Goal: Information Seeking & Learning: Check status

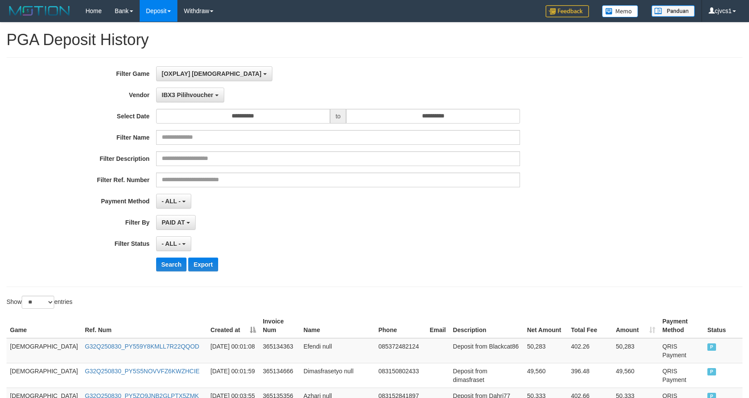
select select "****"
select select "**********"
select select "**"
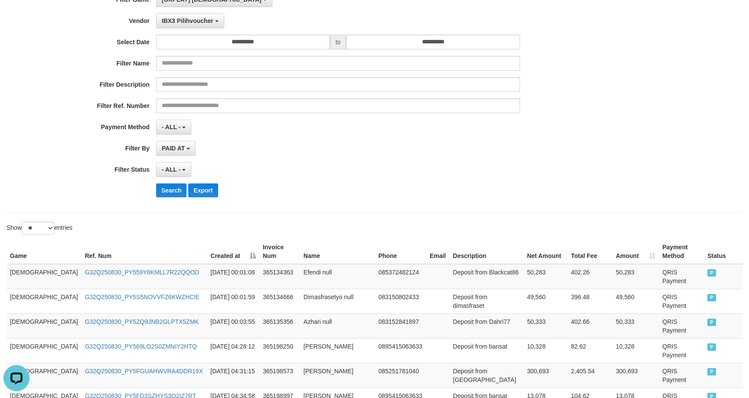
scroll to position [15, 0]
drag, startPoint x: 164, startPoint y: 190, endPoint x: 200, endPoint y: 167, distance: 42.9
click at [174, 180] on div "**********" at bounding box center [312, 98] width 624 height 212
drag, startPoint x: 614, startPoint y: 254, endPoint x: 619, endPoint y: 245, distance: 10.3
click at [619, 247] on th "Amount" at bounding box center [635, 251] width 46 height 25
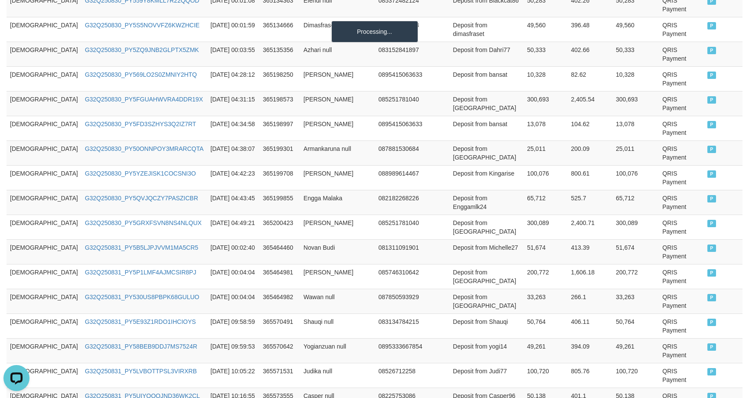
scroll to position [74, 0]
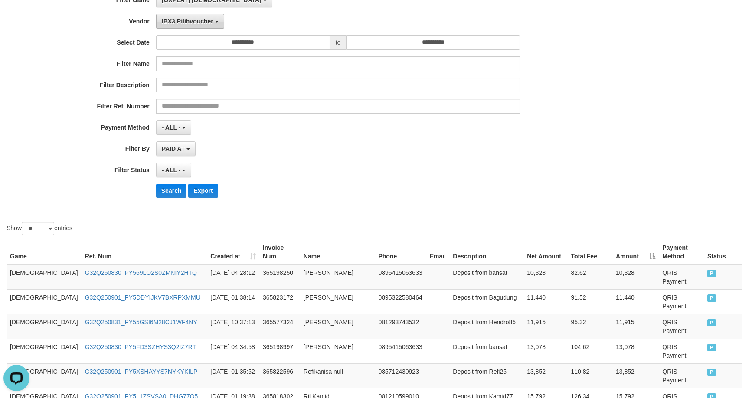
click at [176, 22] on span "IBX3 Pilihvoucher" at bounding box center [188, 21] width 52 height 7
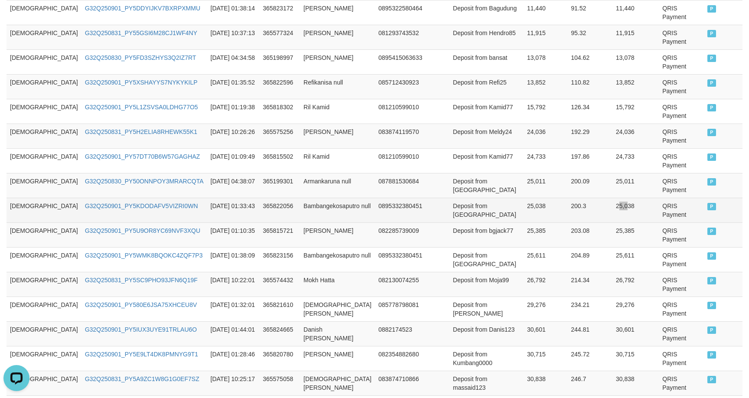
drag, startPoint x: 600, startPoint y: 212, endPoint x: 600, endPoint y: 203, distance: 9.1
click at [612, 203] on td "25,038" at bounding box center [635, 210] width 46 height 25
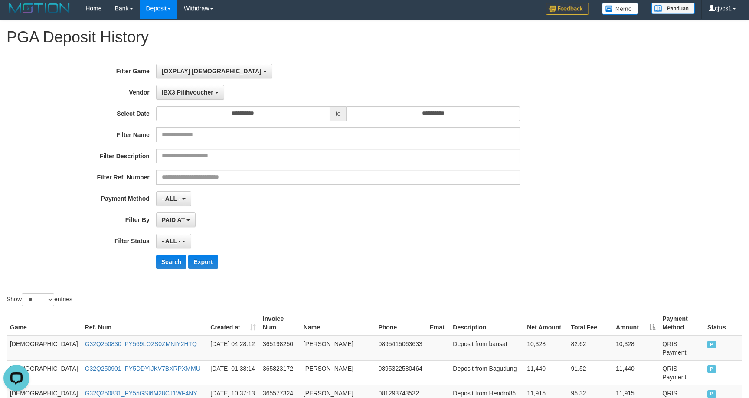
scroll to position [2, 0]
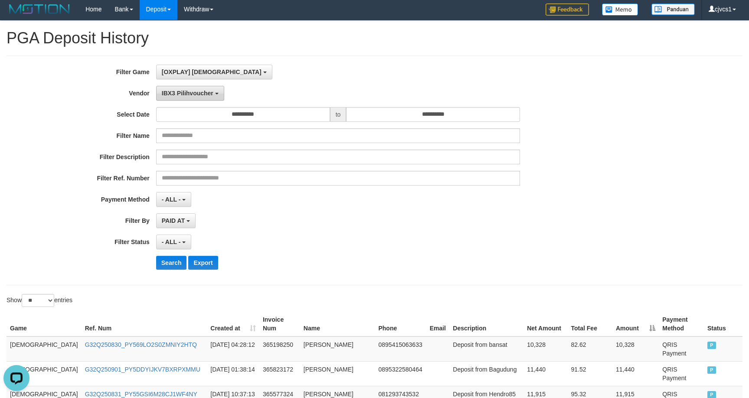
click at [179, 89] on button "IBX3 Pilihvoucher" at bounding box center [190, 93] width 68 height 15
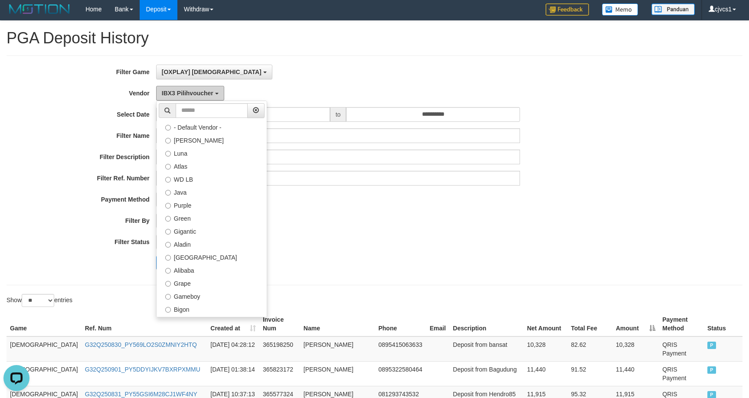
scroll to position [140, 0]
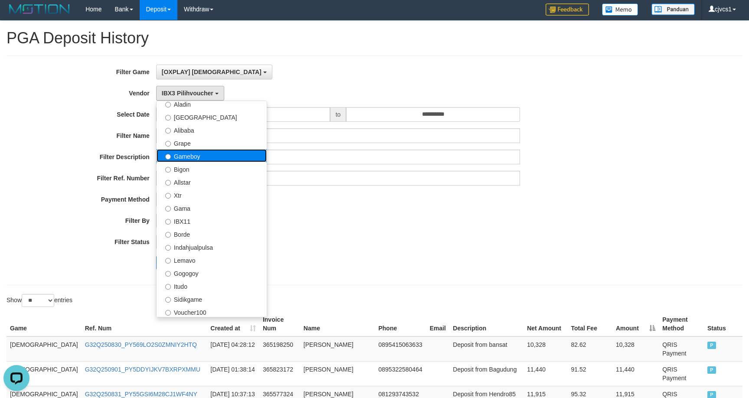
click at [214, 160] on label "Gameboy" at bounding box center [212, 155] width 110 height 13
select select "**********"
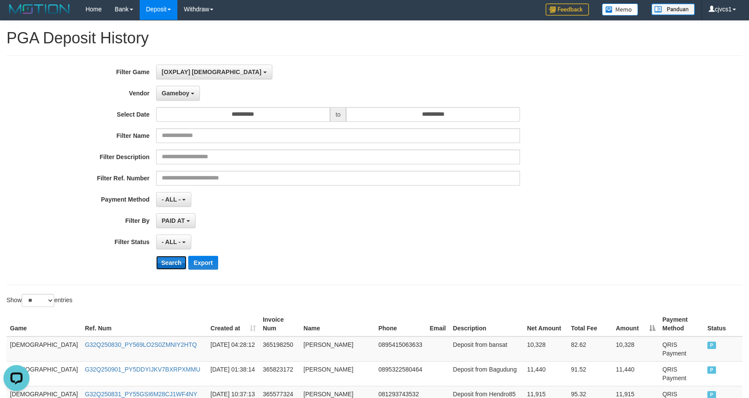
drag, startPoint x: 174, startPoint y: 262, endPoint x: 284, endPoint y: 262, distance: 110.1
click at [174, 261] on button "Search" at bounding box center [171, 263] width 31 height 14
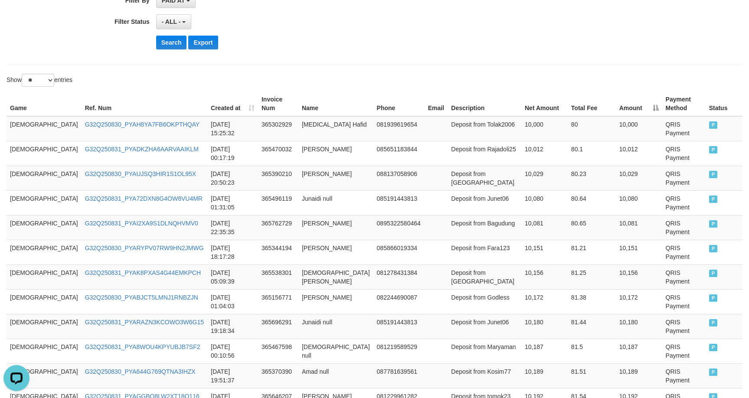
scroll to position [435, 0]
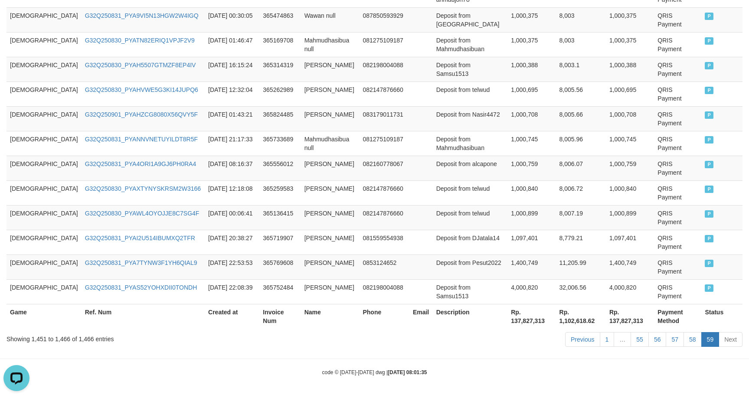
scroll to position [282, 0]
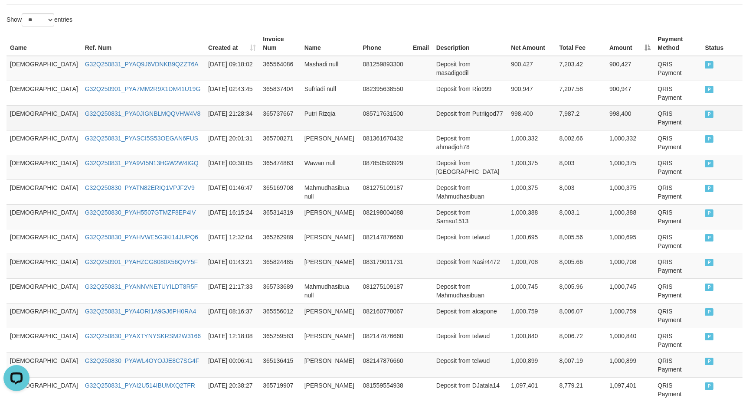
click at [468, 105] on td "Deposit from Putriigod77" at bounding box center [470, 117] width 75 height 25
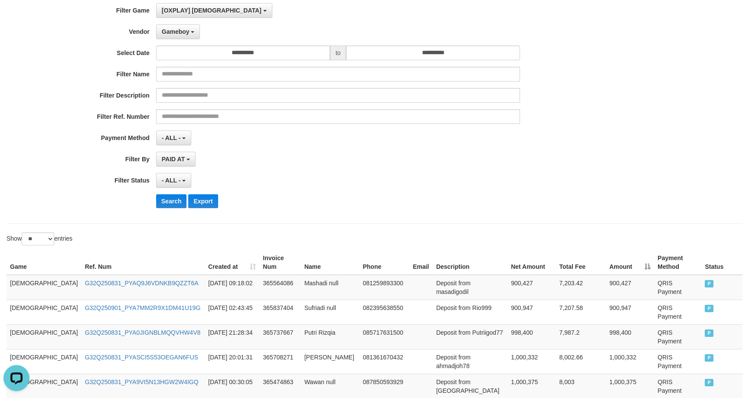
scroll to position [2, 0]
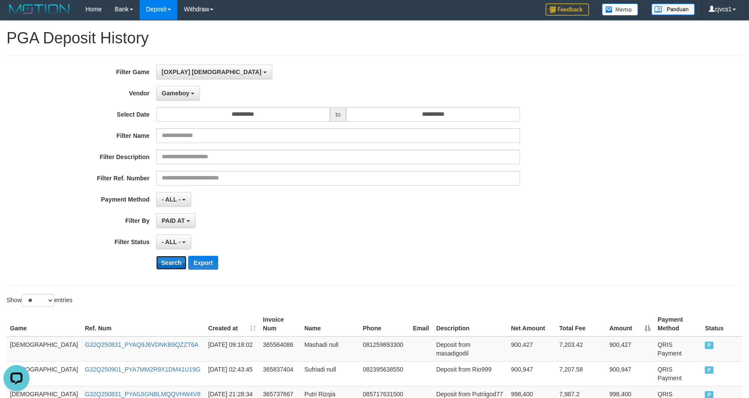
click at [157, 260] on button "Search" at bounding box center [171, 263] width 31 height 14
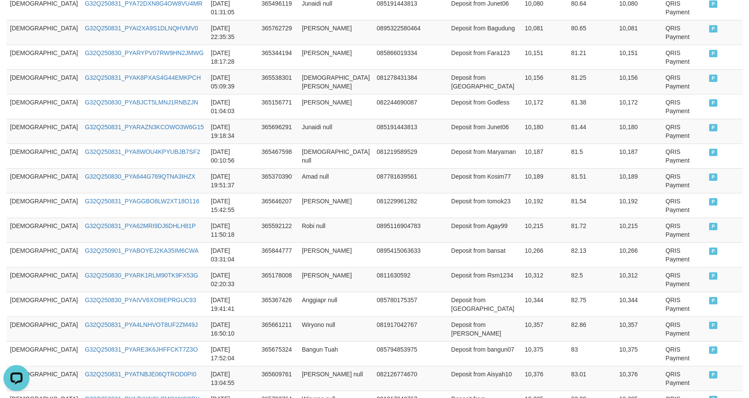
scroll to position [444, 0]
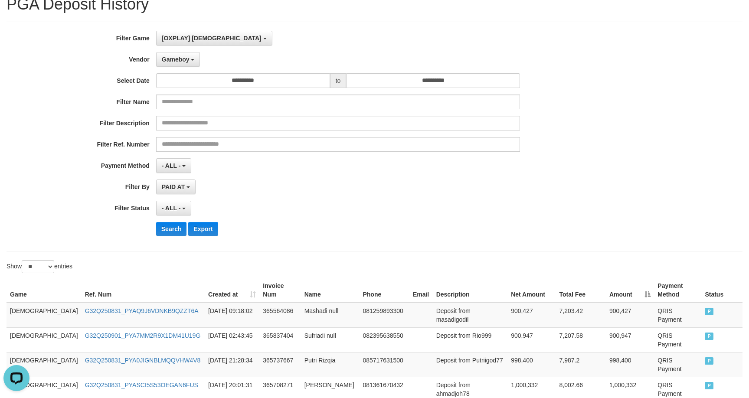
scroll to position [0, 0]
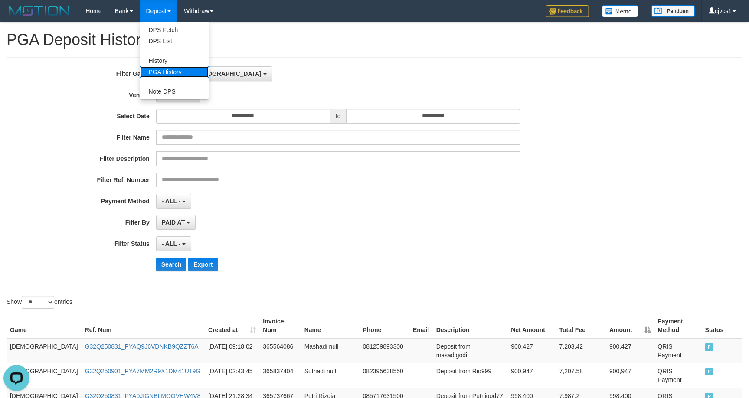
click at [158, 69] on link "PGA History" at bounding box center [174, 71] width 69 height 11
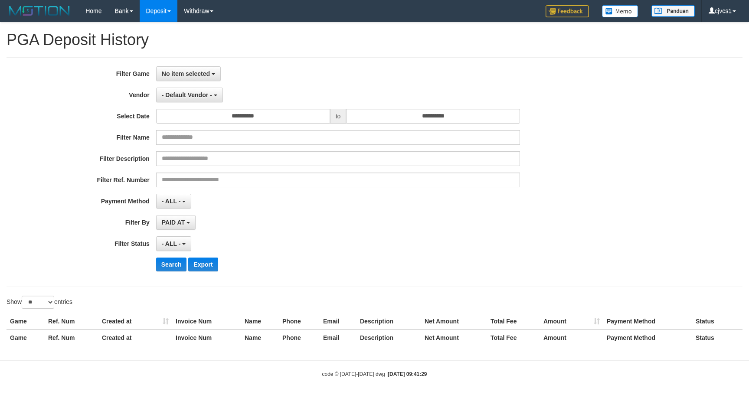
select select
select select "**"
click at [189, 74] on span "No item selected" at bounding box center [186, 73] width 48 height 7
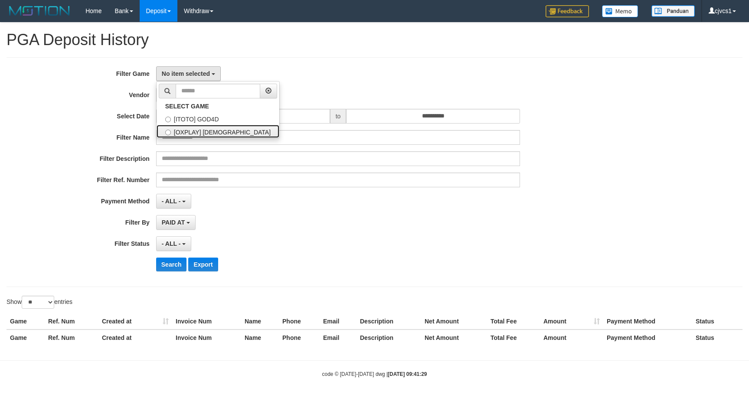
drag, startPoint x: 183, startPoint y: 127, endPoint x: 184, endPoint y: 118, distance: 9.2
click at [183, 127] on label "[OXPLAY] [DEMOGRAPHIC_DATA]" at bounding box center [218, 131] width 123 height 13
select select "****"
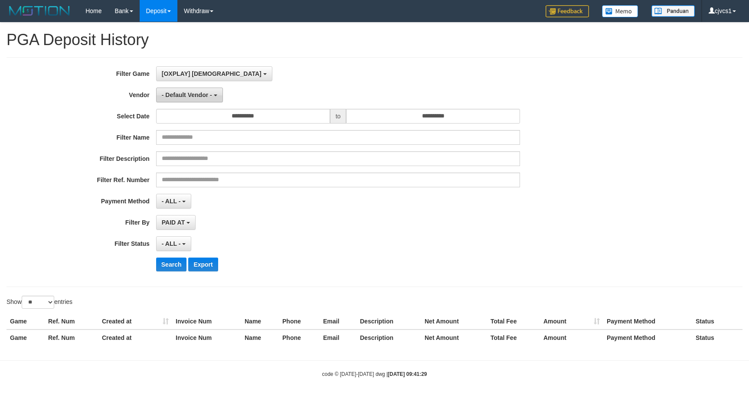
scroll to position [15, 0]
click at [187, 95] on span "- Default Vendor -" at bounding box center [187, 95] width 50 height 7
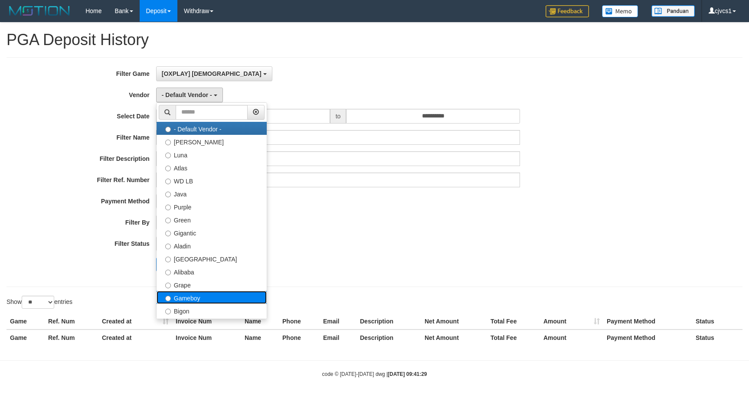
click at [220, 296] on label "Gameboy" at bounding box center [212, 297] width 110 height 13
select select "**********"
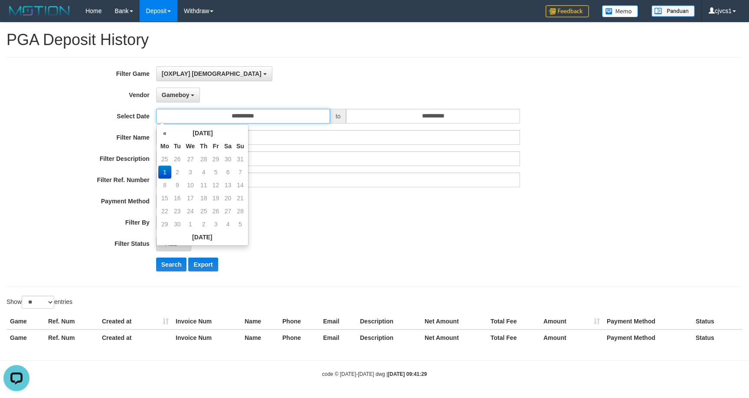
scroll to position [0, 0]
click at [226, 115] on input "**********" at bounding box center [243, 116] width 174 height 15
drag, startPoint x: 228, startPoint y: 162, endPoint x: 172, endPoint y: 258, distance: 111.1
click at [225, 163] on td "30" at bounding box center [228, 159] width 13 height 13
type input "**********"
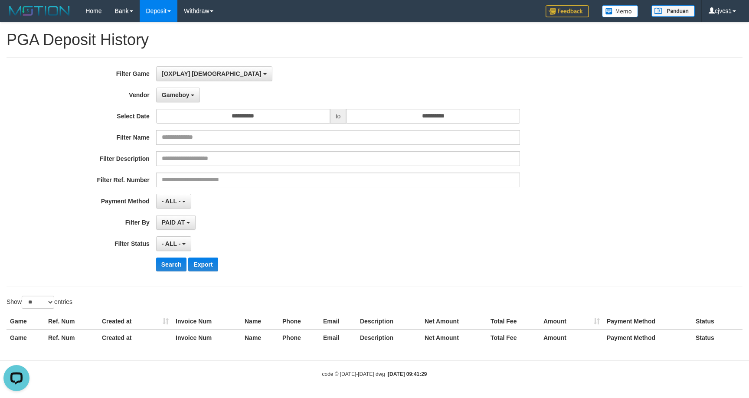
click at [162, 272] on div "**********" at bounding box center [312, 172] width 624 height 212
click at [176, 263] on button "Search" at bounding box center [171, 265] width 31 height 14
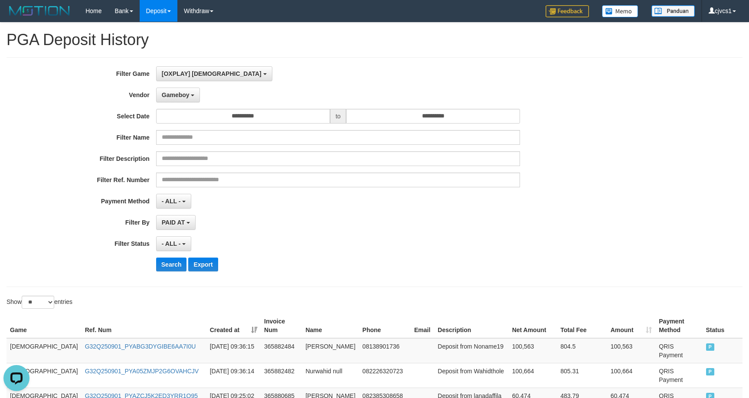
click at [216, 321] on th "Created at" at bounding box center [233, 326] width 54 height 25
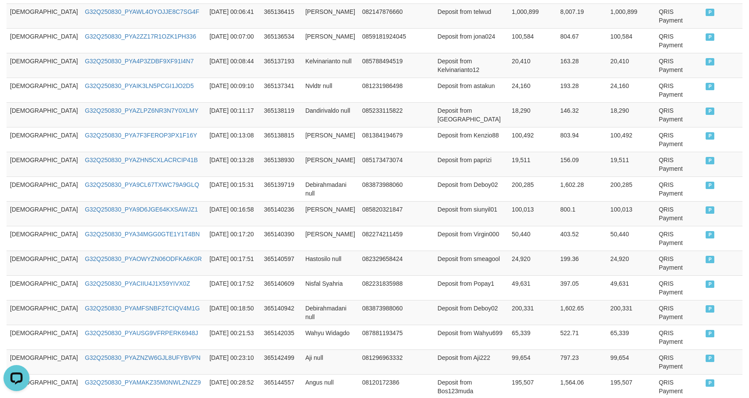
scroll to position [442, 0]
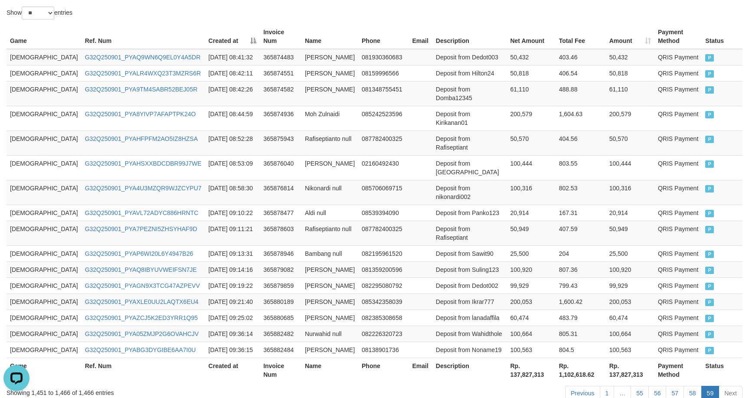
drag, startPoint x: 537, startPoint y: 176, endPoint x: 749, endPoint y: 236, distance: 220.5
click at [556, 180] on td "802.53" at bounding box center [581, 192] width 50 height 25
click at [507, 180] on td "100,316" at bounding box center [531, 192] width 49 height 25
click at [22, 205] on td "[DEMOGRAPHIC_DATA]" at bounding box center [44, 213] width 75 height 16
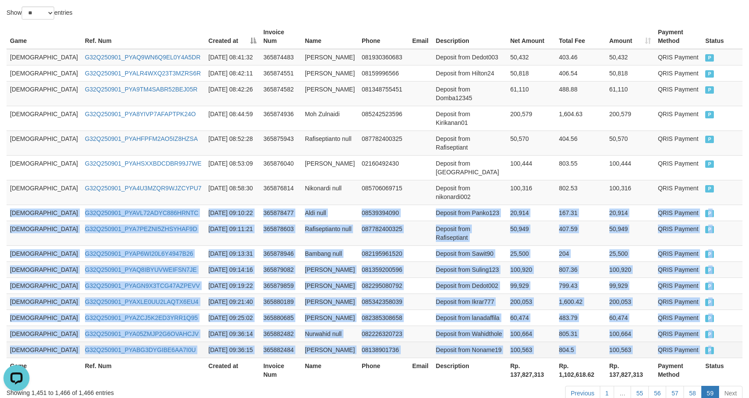
drag, startPoint x: 22, startPoint y: 193, endPoint x: 730, endPoint y: 317, distance: 718.5
click at [730, 317] on tbody "GOD77 G32Q250901_PYAQ9WN6Q9EL0Y4A5DR [DATE] 08:41:32 365874483 [PERSON_NAME] 08…" at bounding box center [375, 203] width 736 height 309
copy tbody "GOD77 G32Q250901_PYAVL72ADYC886HRNTC [DATE] 09:10:22 365878477 Aldi null 085393…"
click at [432, 294] on td "Deposit from Ikrar777" at bounding box center [469, 302] width 75 height 16
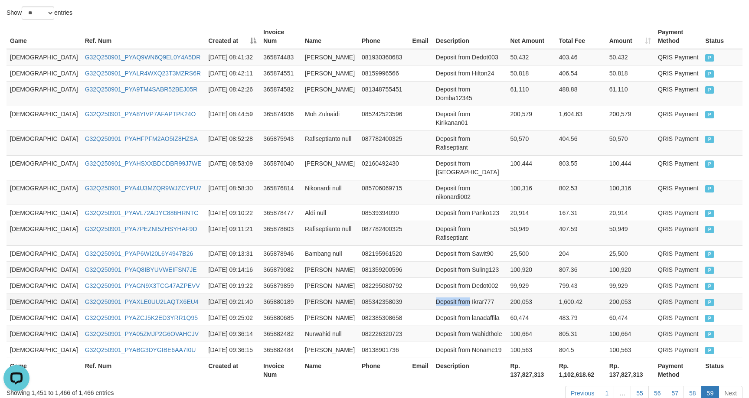
drag, startPoint x: 412, startPoint y: 280, endPoint x: 428, endPoint y: 283, distance: 15.6
click at [432, 294] on td "Deposit from Ikrar777" at bounding box center [469, 302] width 75 height 16
click at [632, 205] on td "20,914" at bounding box center [630, 213] width 49 height 16
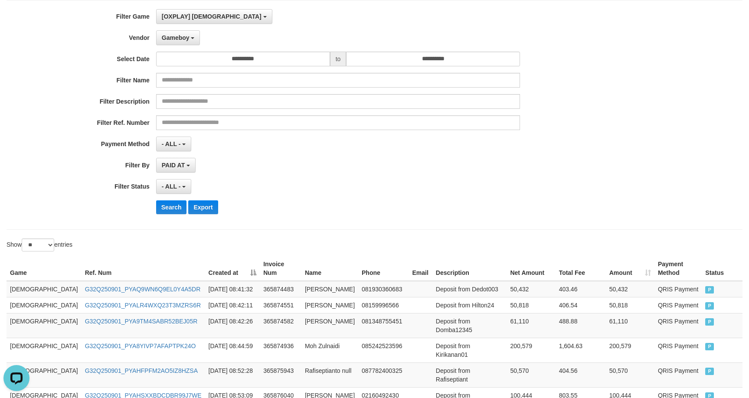
scroll to position [0, 0]
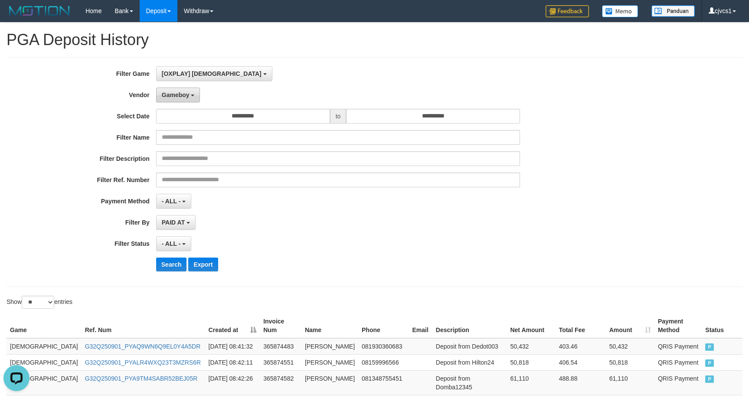
click at [177, 95] on span "Gameboy" at bounding box center [176, 95] width 28 height 7
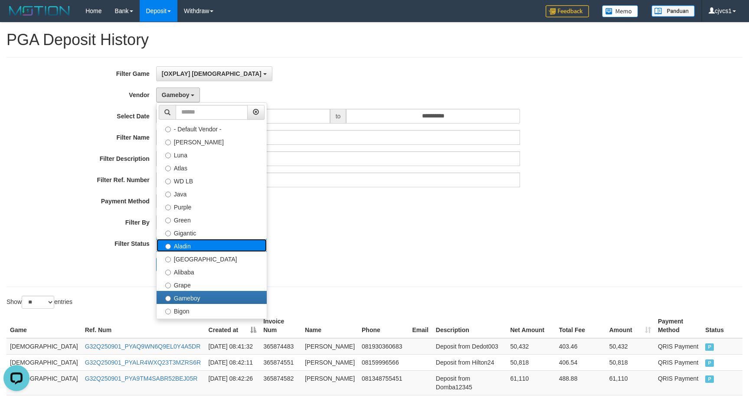
click at [196, 240] on label "Aladin" at bounding box center [212, 245] width 110 height 13
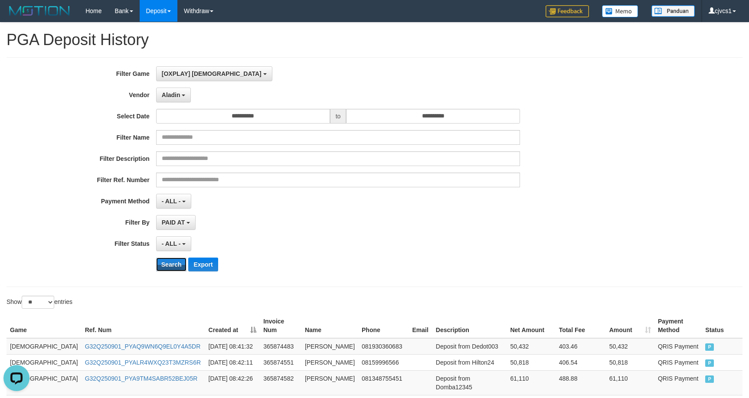
drag, startPoint x: 176, startPoint y: 268, endPoint x: 190, endPoint y: 284, distance: 21.2
click at [176, 273] on div "**********" at bounding box center [312, 172] width 624 height 212
click at [165, 262] on button "Search" at bounding box center [171, 265] width 31 height 14
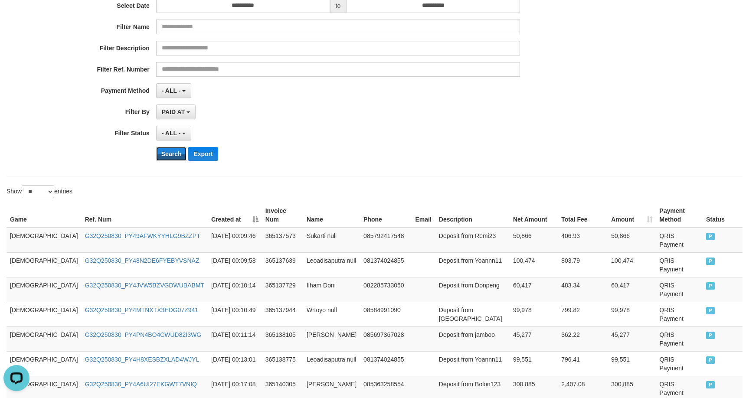
scroll to position [487, 0]
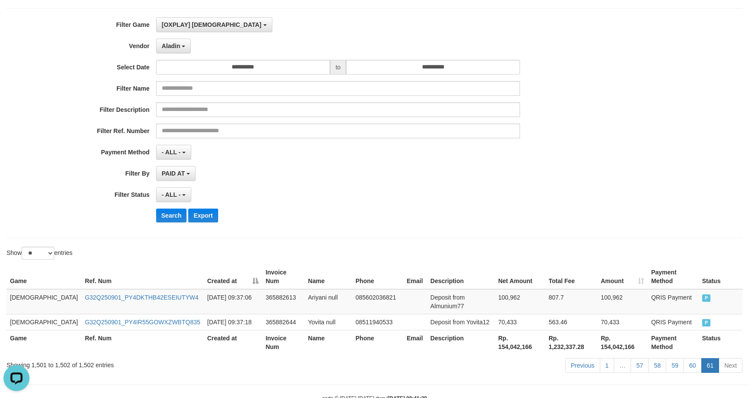
drag, startPoint x: 529, startPoint y: 199, endPoint x: 533, endPoint y: 180, distance: 18.6
click at [532, 186] on div "**********" at bounding box center [312, 123] width 624 height 212
click at [693, 358] on link "60" at bounding box center [692, 365] width 18 height 15
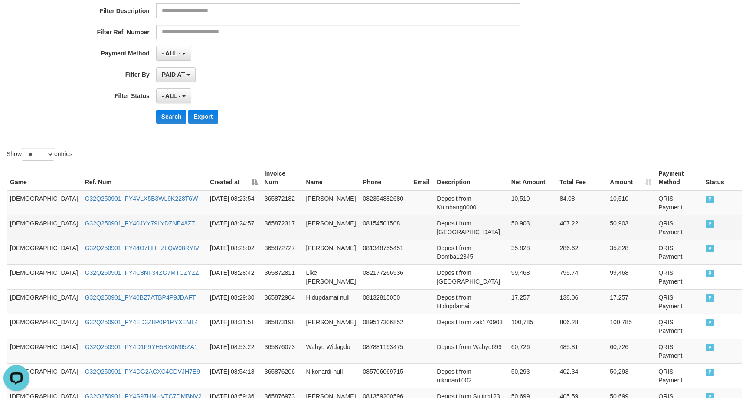
scroll to position [144, 0]
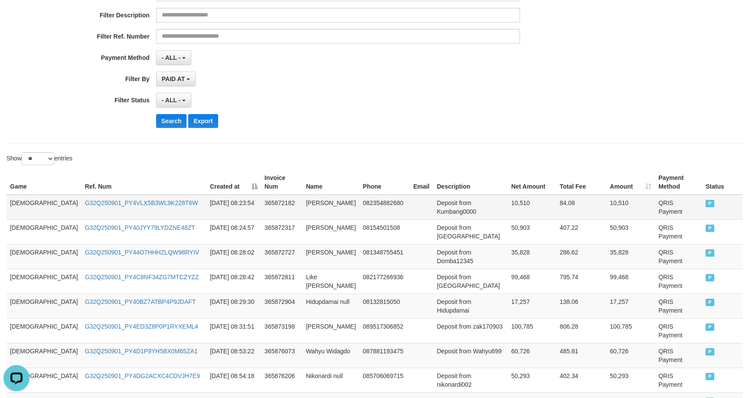
drag, startPoint x: 519, startPoint y: 211, endPoint x: 523, endPoint y: 199, distance: 13.2
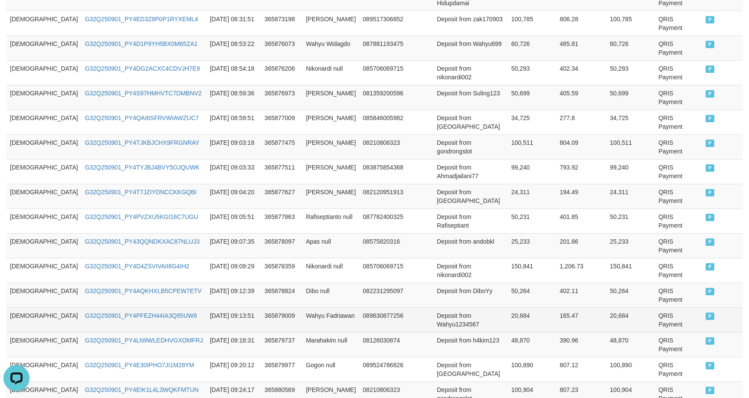
scroll to position [505, 0]
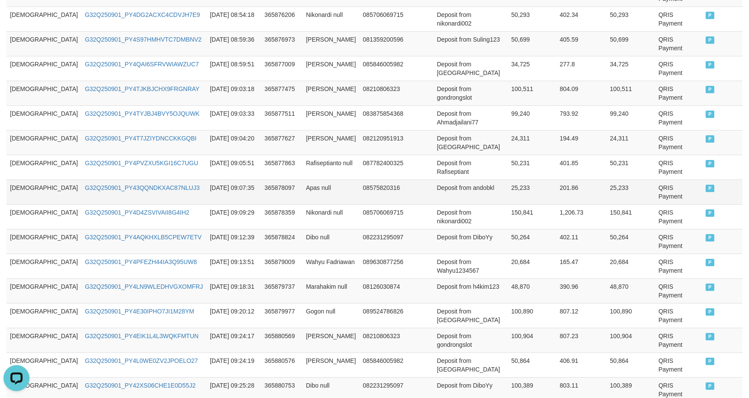
click at [16, 180] on td "[DEMOGRAPHIC_DATA]" at bounding box center [44, 192] width 75 height 25
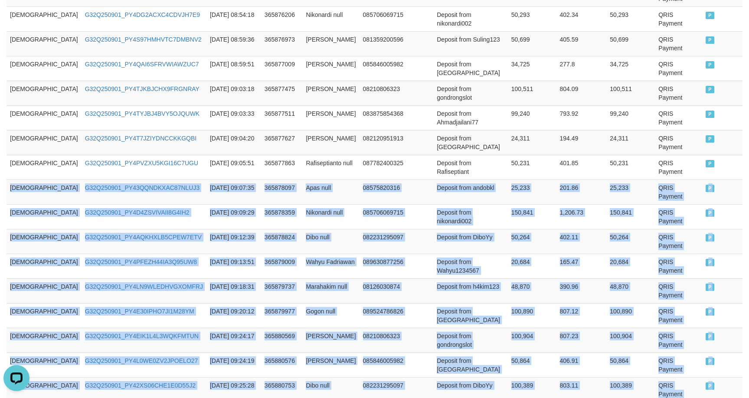
drag, startPoint x: 16, startPoint y: 118, endPoint x: 725, endPoint y: 303, distance: 732.2
click at [725, 303] on tbody "GOD77 G32Q250901_PY4VLX5B3WL9K228T6W [DATE] 08:23:54 365872182 [PERSON_NAME] 08…" at bounding box center [375, 142] width 736 height 618
copy tbody "GOD77 G32Q250901_PY43QQNDKXAC87NLUJ3 [DATE] 09:07:35 365878097 Apas null 085758…"
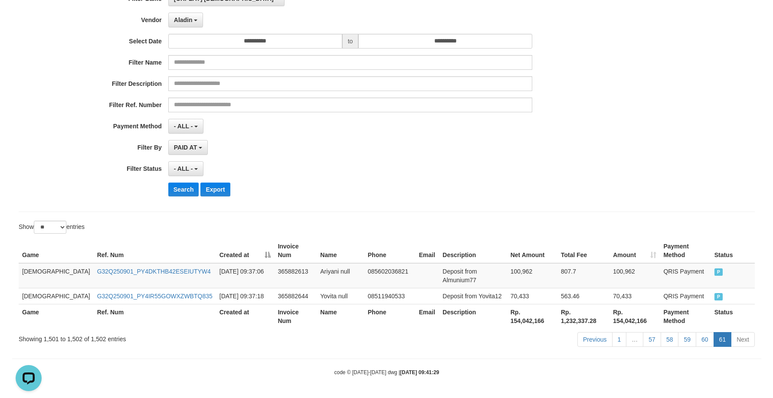
scroll to position [49, 0]
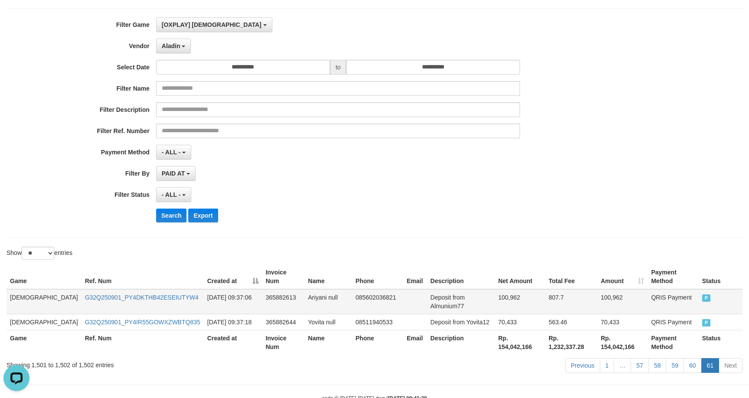
click at [21, 289] on td "[DEMOGRAPHIC_DATA]" at bounding box center [44, 301] width 75 height 25
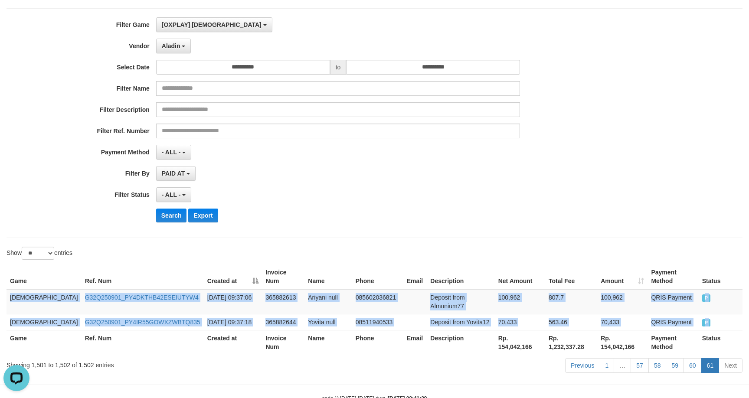
drag, startPoint x: 21, startPoint y: 288, endPoint x: 832, endPoint y: 319, distance: 811.5
click at [748, 319] on html "Toggle navigation Home Bank Account List Load By Website Group [ITOTO] GOD4D Gr…" at bounding box center [374, 187] width 749 height 473
copy div "GOD77 G32Q250901_PY4DKTHB42ESEIUTYW4 [DATE] 09:37:06 365882613 Ariyani null 085…"
click at [427, 290] on td "Deposit from Almunium77" at bounding box center [461, 301] width 68 height 25
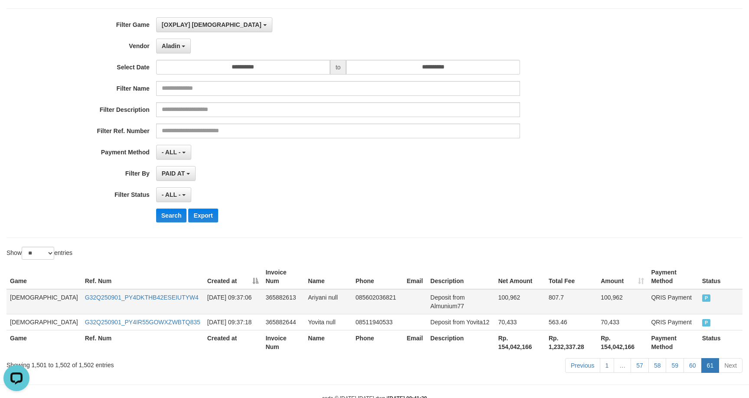
click at [427, 290] on td "Deposit from Almunium77" at bounding box center [461, 301] width 68 height 25
drag, startPoint x: 416, startPoint y: 290, endPoint x: 431, endPoint y: 290, distance: 14.7
click at [431, 290] on td "Deposit from Almunium77" at bounding box center [461, 301] width 68 height 25
copy td "Deposit from"
drag, startPoint x: 566, startPoint y: 200, endPoint x: 581, endPoint y: 188, distance: 19.1
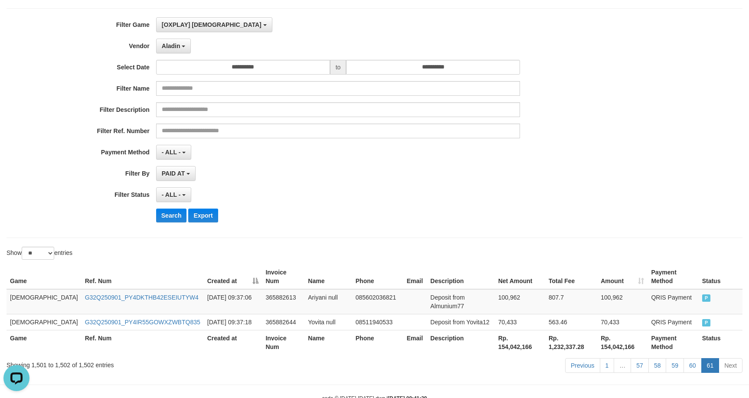
click at [581, 188] on div "**********" at bounding box center [312, 194] width 624 height 15
click at [375, 249] on div "Show ** ** ** *** entries" at bounding box center [374, 254] width 749 height 15
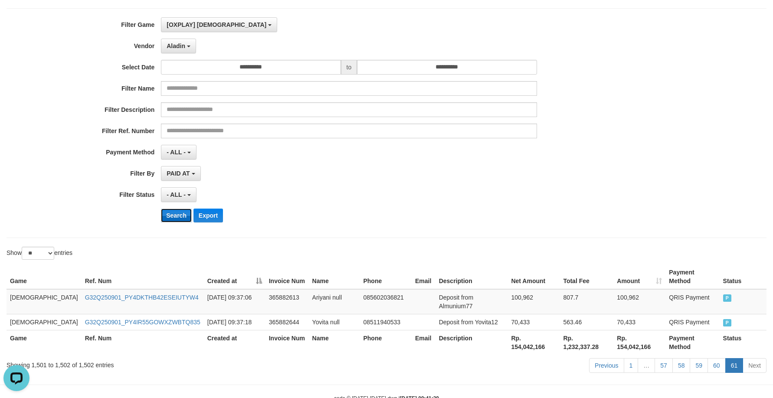
click at [187, 212] on button "Search" at bounding box center [176, 216] width 31 height 14
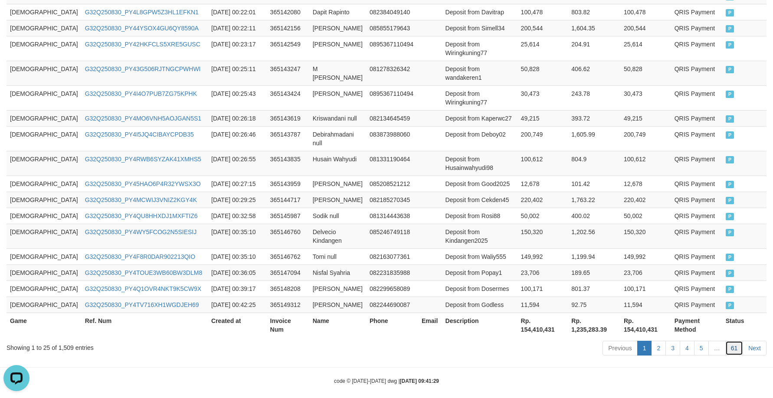
click at [732, 341] on link "61" at bounding box center [734, 348] width 18 height 15
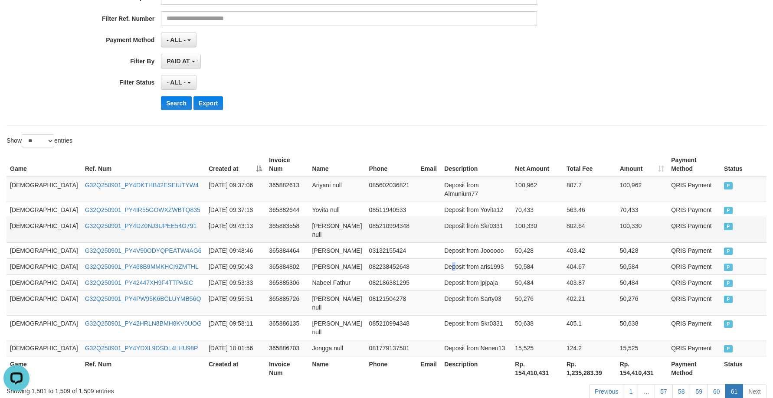
drag, startPoint x: 422, startPoint y: 236, endPoint x: 424, endPoint y: 216, distance: 20.9
click at [425, 232] on tbody "GOD77 G32Q250901_PY4DKTHB42ESEIUTYW4 [DATE] 09:37:06 365882613 Ariyani null 085…" at bounding box center [387, 267] width 760 height 180
click at [16, 218] on td "[DEMOGRAPHIC_DATA]" at bounding box center [44, 230] width 75 height 25
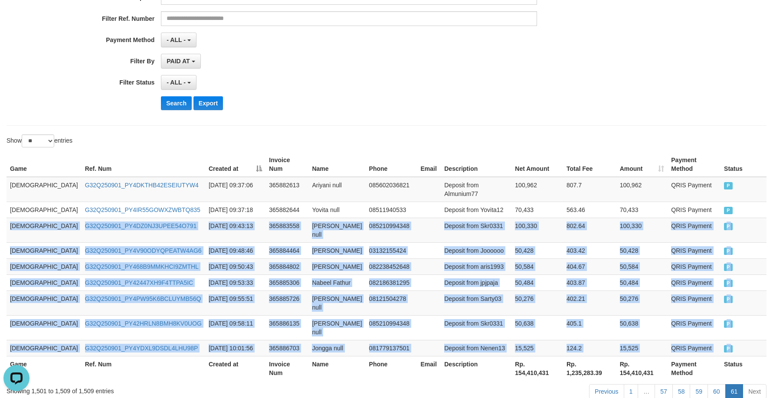
drag, startPoint x: 16, startPoint y: 205, endPoint x: 851, endPoint y: 317, distance: 842.7
click at [748, 317] on html "Toggle navigation Home Bank Account List Load By Website Group [ITOTO] GOD4D Gr…" at bounding box center [386, 144] width 773 height 611
copy div "GOD77 G32Q250901_PY4DZ0NJ3UPEE54O791 [DATE] 09:43:13 365883558 [PERSON_NAME] nu…"
click at [441, 258] on td "Deposit from aris1993" at bounding box center [476, 266] width 71 height 16
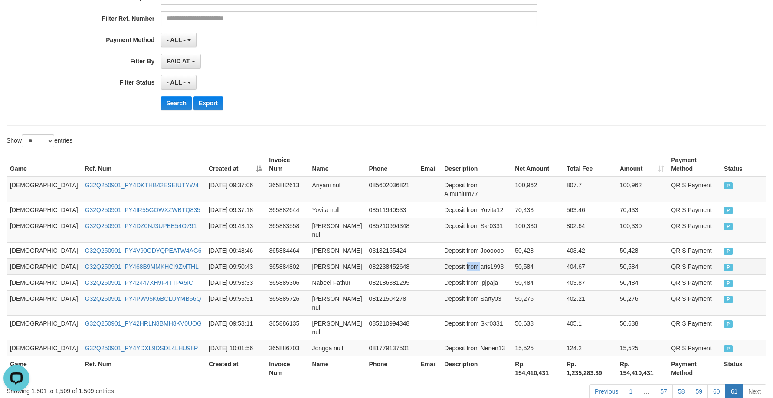
drag, startPoint x: 435, startPoint y: 241, endPoint x: 434, endPoint y: 246, distance: 5.8
click at [444, 258] on td "Deposit from aris1993" at bounding box center [476, 266] width 71 height 16
click at [441, 258] on td "Deposit from aris1993" at bounding box center [476, 266] width 71 height 16
drag, startPoint x: 432, startPoint y: 246, endPoint x: 440, endPoint y: 246, distance: 7.4
click at [441, 258] on td "Deposit from aris1993" at bounding box center [476, 266] width 71 height 16
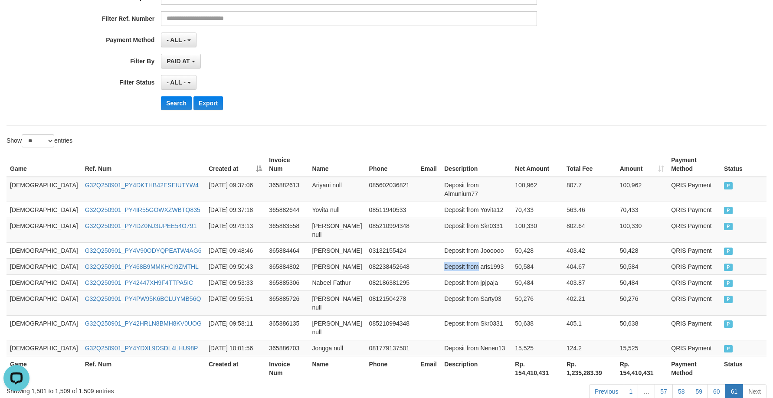
copy td "Deposit from"
click at [586, 202] on td "563.46" at bounding box center [589, 210] width 53 height 16
drag, startPoint x: 426, startPoint y: 176, endPoint x: 438, endPoint y: 157, distance: 22.8
click at [441, 177] on td "Deposit from Almunium77" at bounding box center [476, 189] width 71 height 25
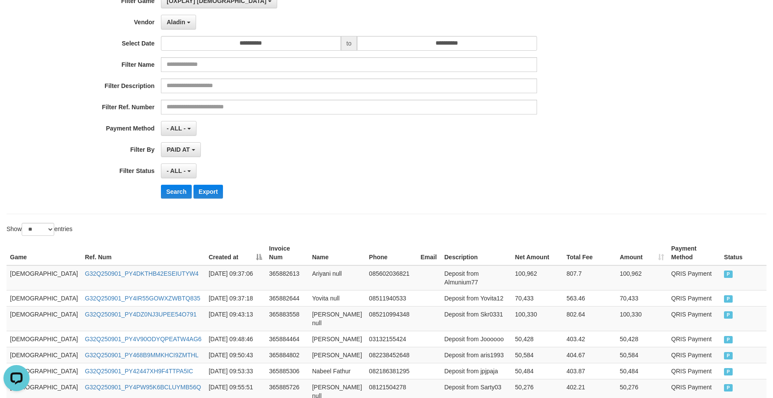
scroll to position [17, 0]
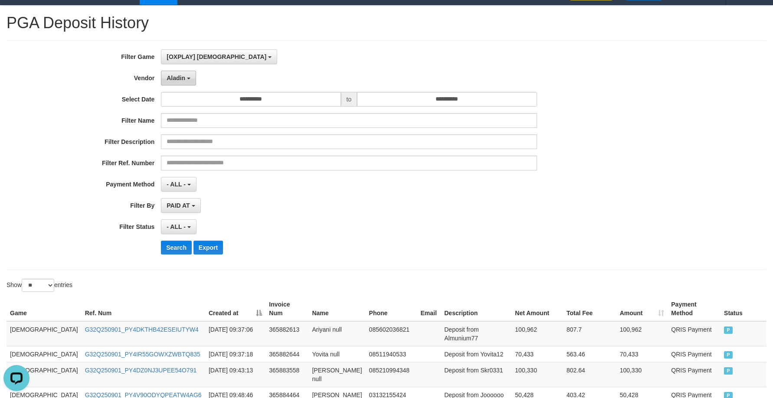
click at [178, 79] on span "Aladin" at bounding box center [176, 78] width 19 height 7
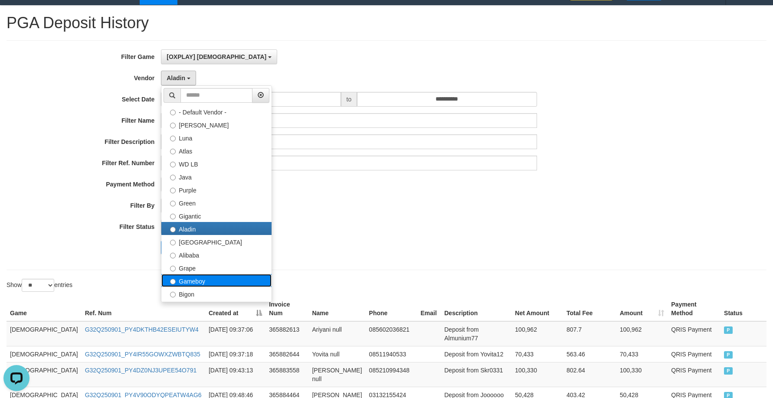
click at [240, 277] on label "Gameboy" at bounding box center [216, 280] width 110 height 13
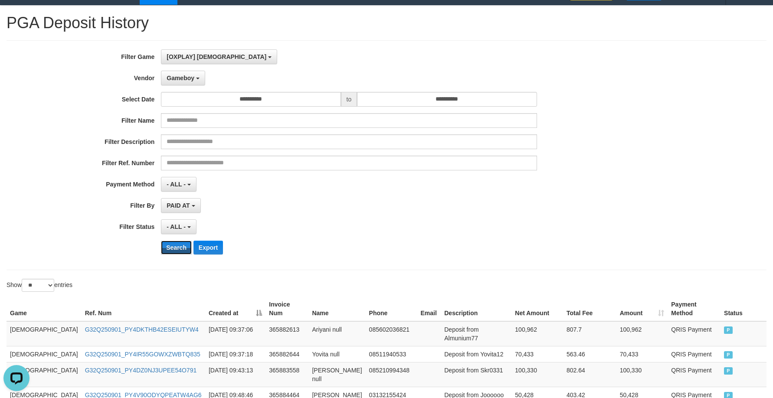
drag, startPoint x: 175, startPoint y: 248, endPoint x: 203, endPoint y: 255, distance: 29.1
click at [176, 247] on button "Search" at bounding box center [176, 248] width 31 height 14
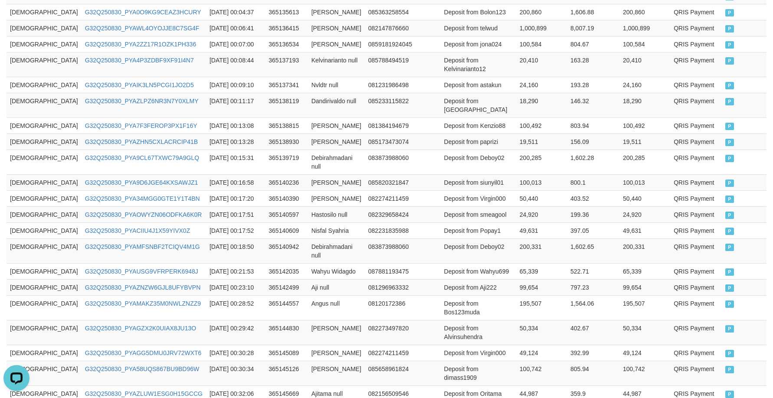
scroll to position [453, 0]
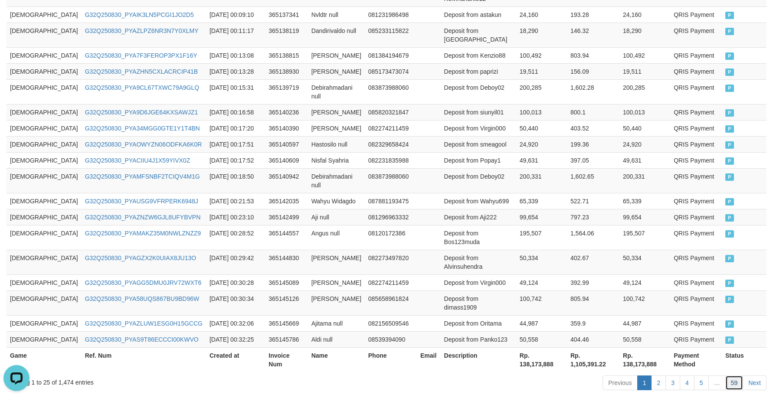
click at [737, 376] on link "59" at bounding box center [734, 383] width 18 height 15
click at [516, 209] on td "99,654" at bounding box center [541, 217] width 51 height 16
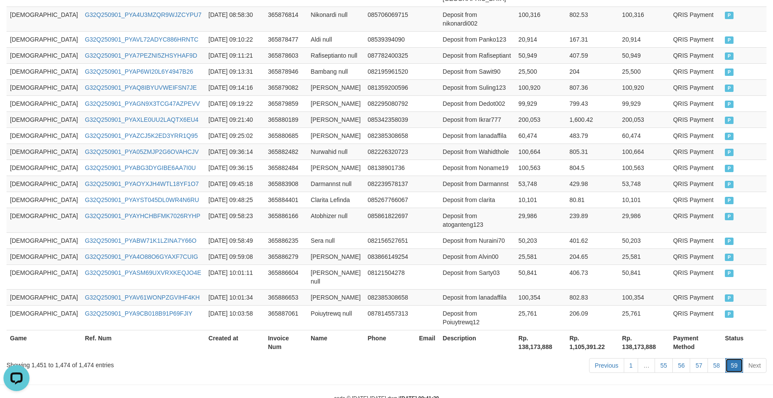
click at [741, 358] on link "59" at bounding box center [734, 365] width 18 height 15
click at [415, 218] on td at bounding box center [427, 220] width 24 height 25
click at [23, 182] on td "[DEMOGRAPHIC_DATA]" at bounding box center [44, 184] width 75 height 16
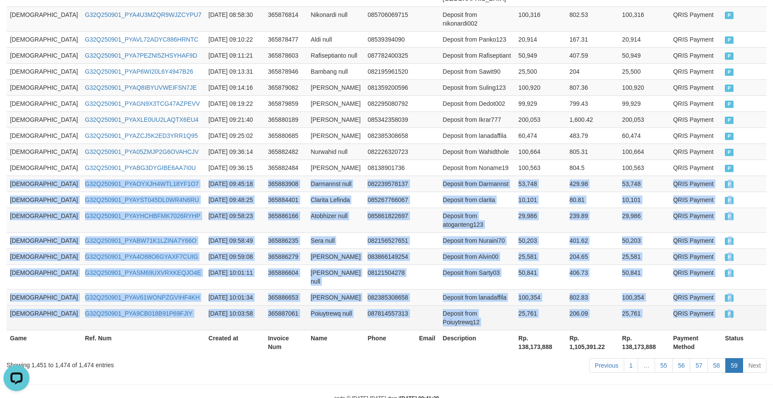
drag, startPoint x: 23, startPoint y: 182, endPoint x: 737, endPoint y: 292, distance: 722.7
click at [737, 292] on tbody "GOD77 G32Q250901_PYAQ9WN6Q9EL0Y4A5DR [DATE] 08:41:32 365874483 [PERSON_NAME] 08…" at bounding box center [387, 112] width 760 height 438
copy tbody "GOD77 G32Q250901_PYAOYXJH4WTL18YF1O7 [DATE] 09:45:18 365883908 Darmannst null 0…"
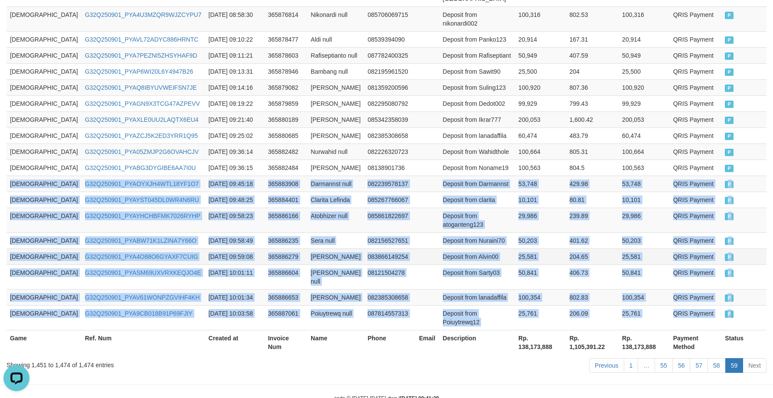
click at [439, 253] on td "Deposit from Alvin00" at bounding box center [477, 256] width 76 height 16
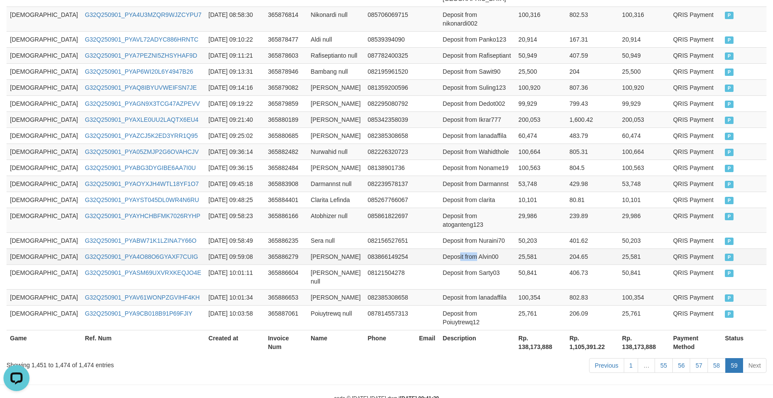
drag, startPoint x: 429, startPoint y: 253, endPoint x: 445, endPoint y: 253, distance: 15.6
click at [445, 253] on td "Deposit from Alvin00" at bounding box center [477, 256] width 76 height 16
click at [439, 249] on td "Deposit from Alvin00" at bounding box center [477, 256] width 76 height 16
drag, startPoint x: 422, startPoint y: 249, endPoint x: 442, endPoint y: 250, distance: 20.0
click at [442, 250] on td "Deposit from Alvin00" at bounding box center [477, 256] width 76 height 16
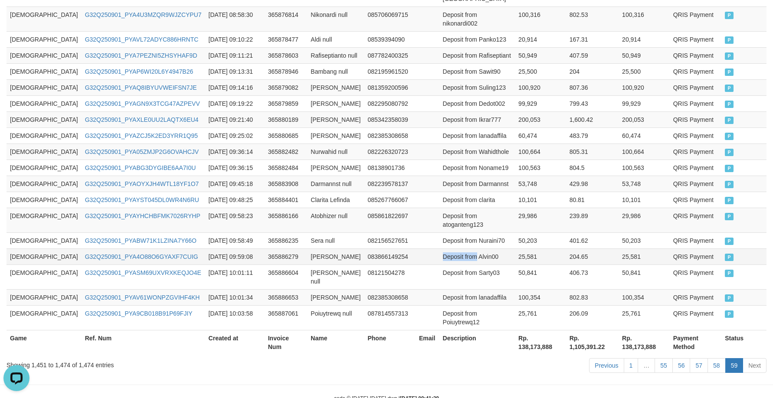
copy td "Deposit from"
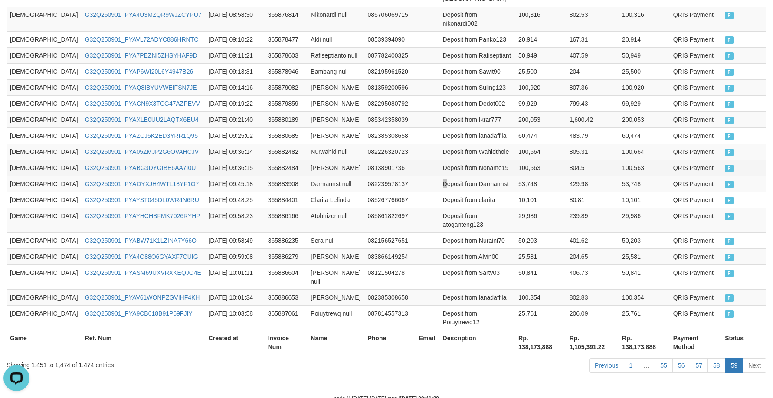
drag, startPoint x: 416, startPoint y: 176, endPoint x: 565, endPoint y: 154, distance: 149.8
click at [439, 176] on td "Deposit from Darmannst" at bounding box center [477, 184] width 76 height 16
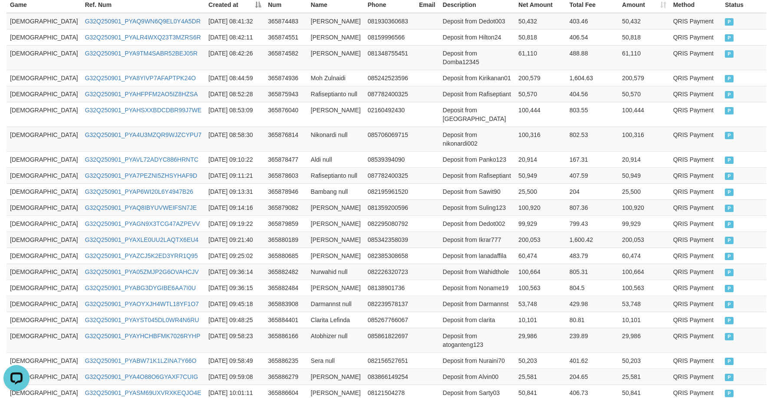
scroll to position [156, 0]
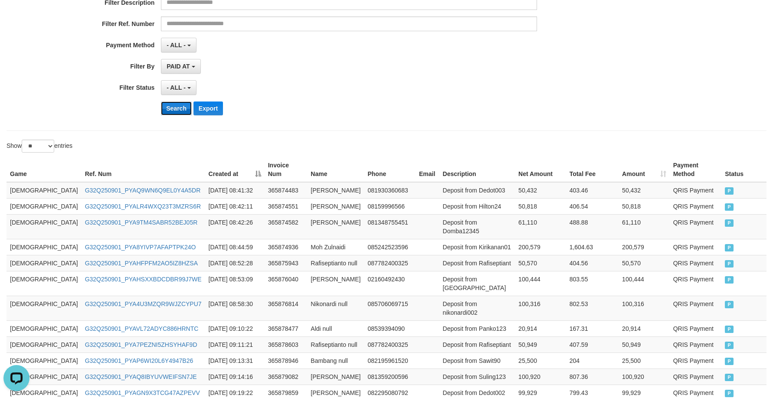
click at [171, 109] on button "Search" at bounding box center [176, 108] width 31 height 14
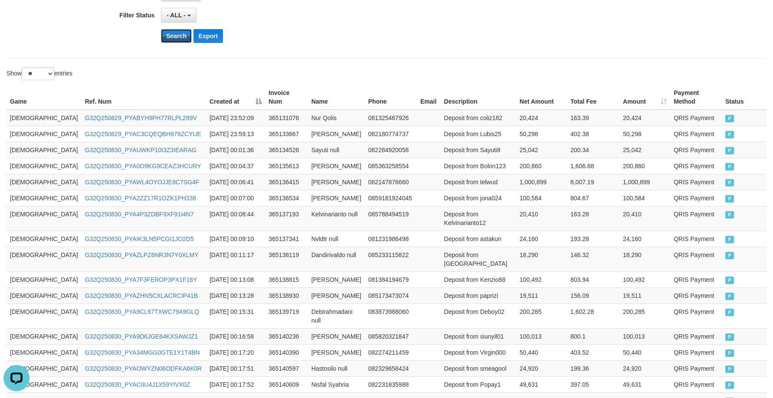
scroll to position [453, 0]
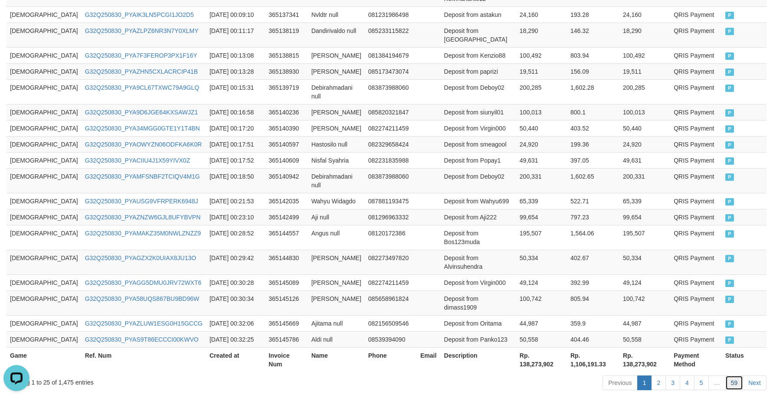
click at [739, 376] on link "59" at bounding box center [734, 383] width 18 height 15
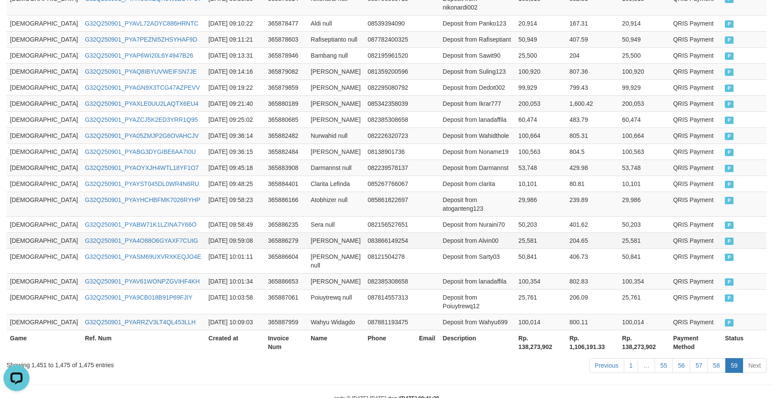
click at [569, 236] on td "204.65" at bounding box center [592, 240] width 52 height 16
click at [141, 319] on link "G32Q250901_PYARRZV3LT4QL453LLH" at bounding box center [140, 322] width 111 height 7
click at [124, 314] on td "G32Q250901_PYARRZV3LT4QL453LLH" at bounding box center [144, 322] width 124 height 16
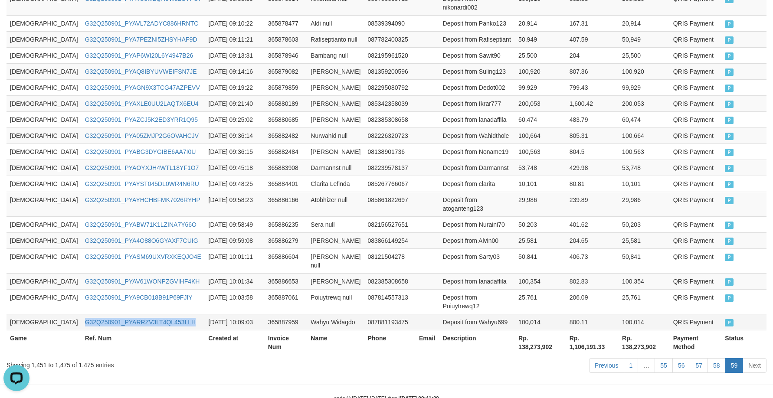
copy link "G32Q250901_PYARRZV3LT4QL453LLH"
click at [307, 314] on td "Wahyu Widagdo" at bounding box center [335, 322] width 57 height 16
drag, startPoint x: 288, startPoint y: 305, endPoint x: 287, endPoint y: 314, distance: 9.6
click at [307, 314] on td "Wahyu Widagdo" at bounding box center [335, 322] width 57 height 16
click at [307, 330] on th "Name" at bounding box center [335, 342] width 57 height 25
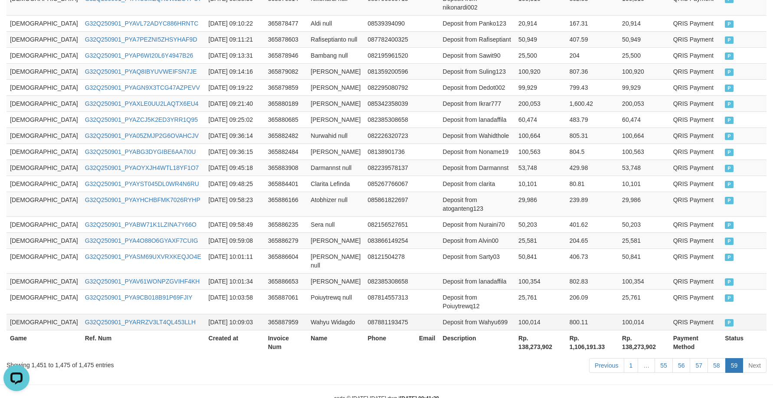
click at [307, 314] on td "Wahyu Widagdo" at bounding box center [335, 322] width 57 height 16
drag, startPoint x: 285, startPoint y: 303, endPoint x: 302, endPoint y: 302, distance: 17.4
click at [307, 314] on td "Wahyu Widagdo" at bounding box center [335, 322] width 57 height 16
copy td "Wahyu Widagdo"
click at [515, 314] on td "100,014" at bounding box center [540, 322] width 51 height 16
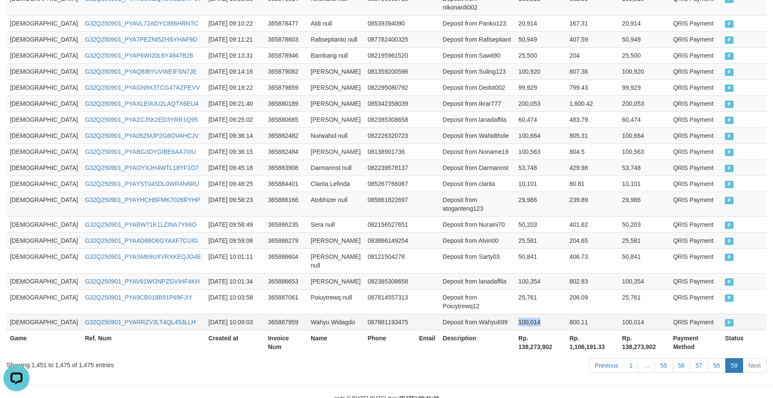
click at [515, 314] on td "100,014" at bounding box center [540, 322] width 51 height 16
click at [461, 314] on td "Deposit from Wahyu699" at bounding box center [477, 322] width 76 height 16
click at [449, 199] on td "Deposit from atoganteng123" at bounding box center [477, 204] width 76 height 25
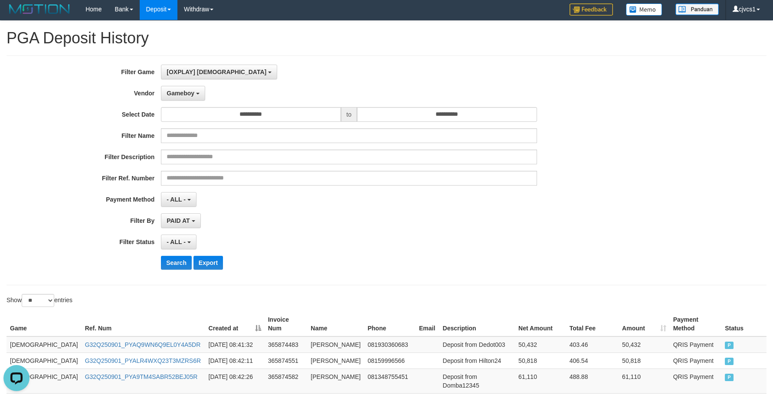
scroll to position [0, 0]
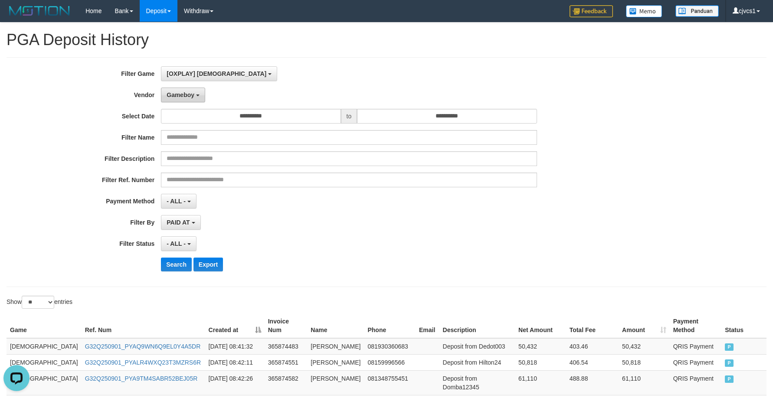
click at [180, 101] on button "Gameboy" at bounding box center [183, 95] width 44 height 15
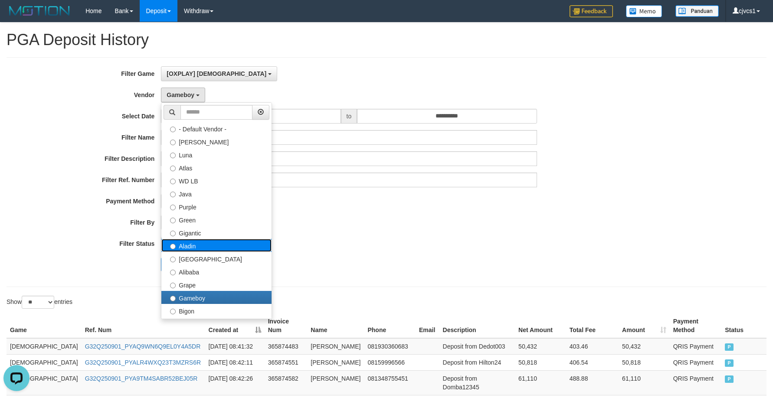
click at [196, 247] on label "Aladin" at bounding box center [216, 245] width 110 height 13
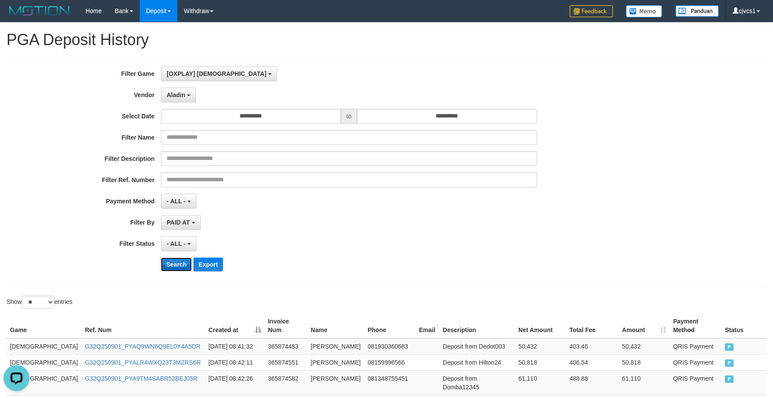
click at [176, 264] on button "Search" at bounding box center [176, 265] width 31 height 14
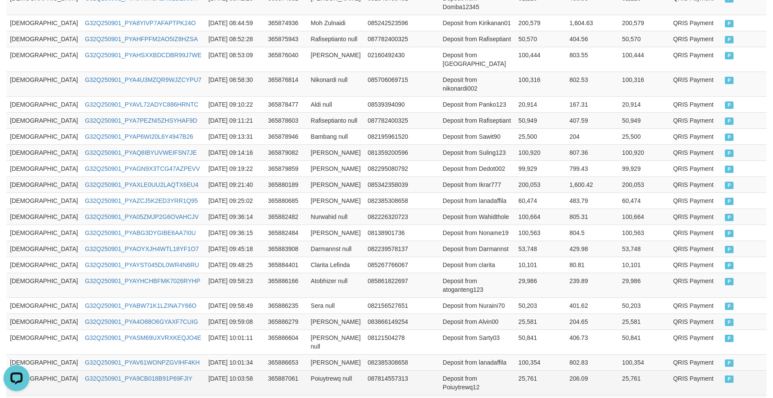
scroll to position [172, 0]
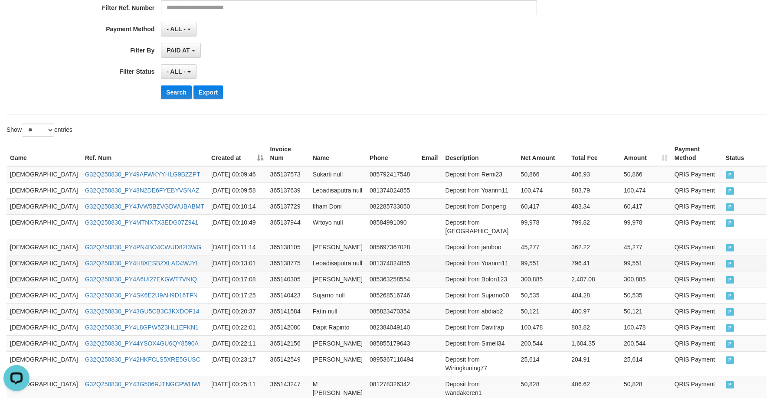
drag, startPoint x: 468, startPoint y: 281, endPoint x: 555, endPoint y: 268, distance: 88.2
click at [471, 281] on td "Deposit from Bolon123" at bounding box center [479, 279] width 75 height 16
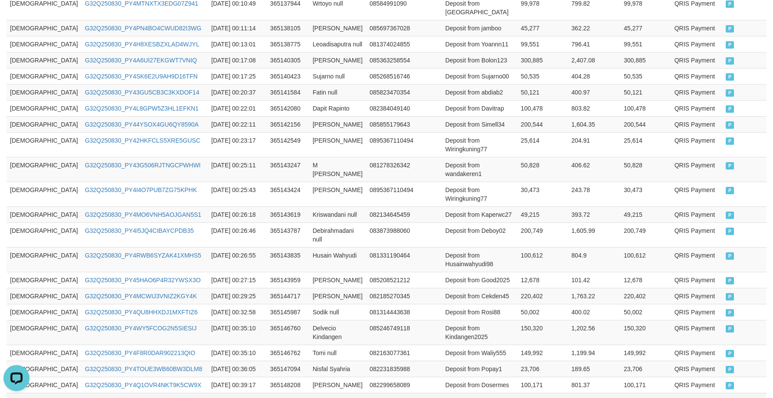
scroll to position [487, 0]
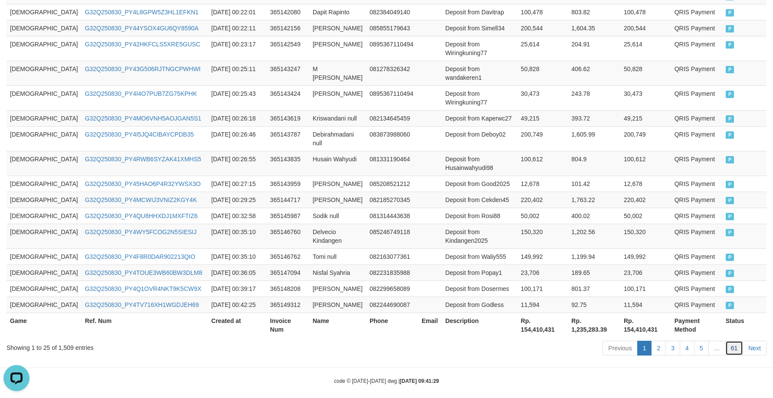
click at [738, 342] on link "61" at bounding box center [734, 348] width 18 height 15
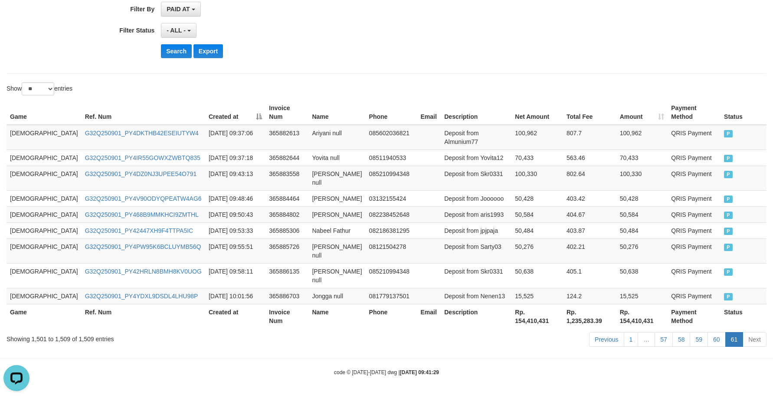
scroll to position [161, 0]
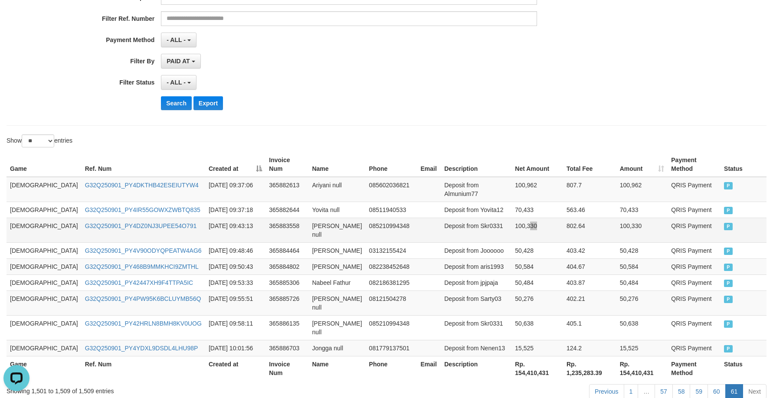
click at [515, 218] on td "100,330" at bounding box center [537, 230] width 52 height 25
drag, startPoint x: 402, startPoint y: 113, endPoint x: 134, endPoint y: 6, distance: 288.4
click at [402, 112] on div "**********" at bounding box center [322, 11] width 644 height 212
click at [177, 102] on button "Search" at bounding box center [176, 103] width 31 height 14
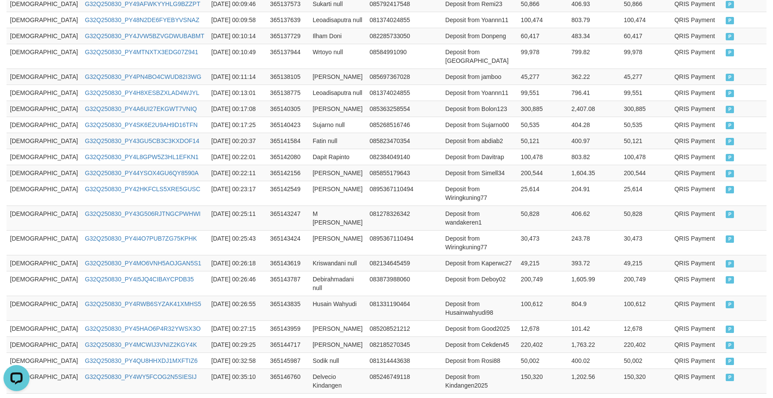
scroll to position [487, 0]
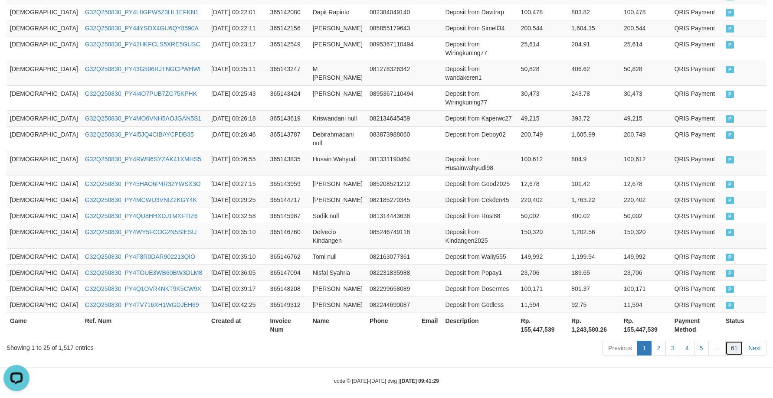
click at [738, 341] on link "61" at bounding box center [734, 348] width 18 height 15
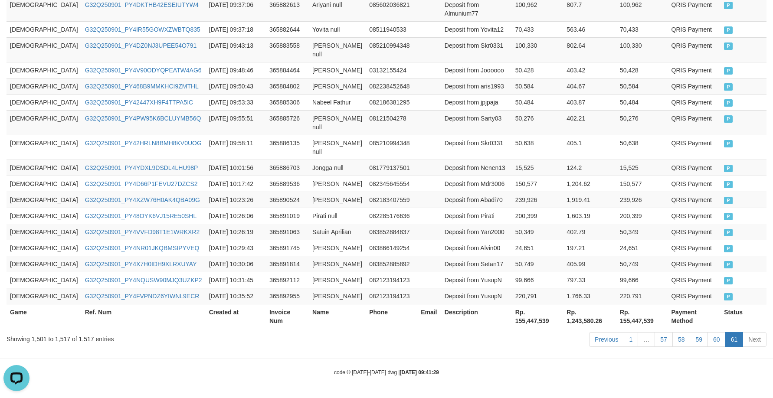
scroll to position [298, 0]
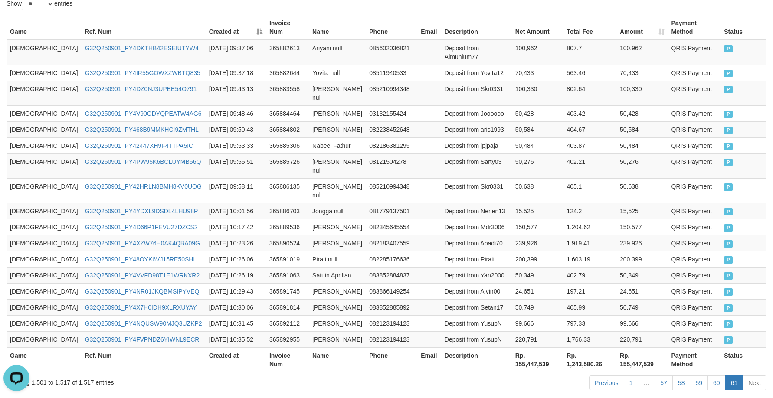
click at [451, 267] on td "Deposit from Yan2000" at bounding box center [476, 275] width 71 height 16
click at [12, 219] on td "[DEMOGRAPHIC_DATA]" at bounding box center [44, 227] width 75 height 16
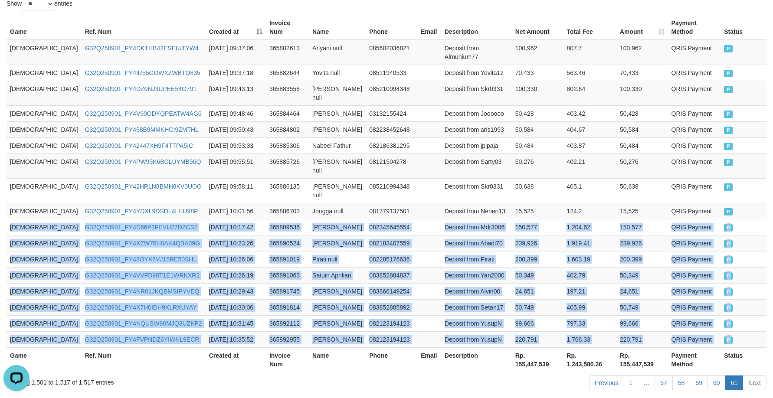
drag, startPoint x: 12, startPoint y: 186, endPoint x: 826, endPoint y: 314, distance: 824.1
click at [748, 314] on html "Toggle navigation Home Bank Account List Load By Website Group [ITOTO] GOD4D Gr…" at bounding box center [386, 72] width 773 height 740
click at [441, 283] on td "Deposit from Alvin00" at bounding box center [476, 291] width 71 height 16
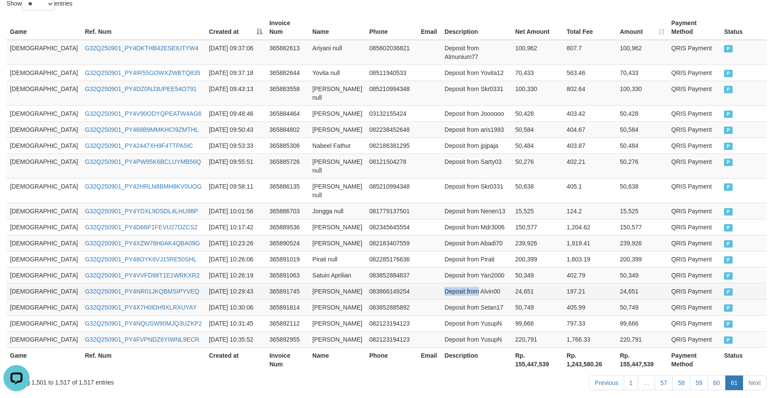
drag, startPoint x: 421, startPoint y: 253, endPoint x: 440, endPoint y: 258, distance: 19.8
click at [441, 283] on td "Deposit from Alvin00" at bounding box center [476, 291] width 71 height 16
click at [441, 235] on td "Deposit from Abadi70" at bounding box center [476, 243] width 71 height 16
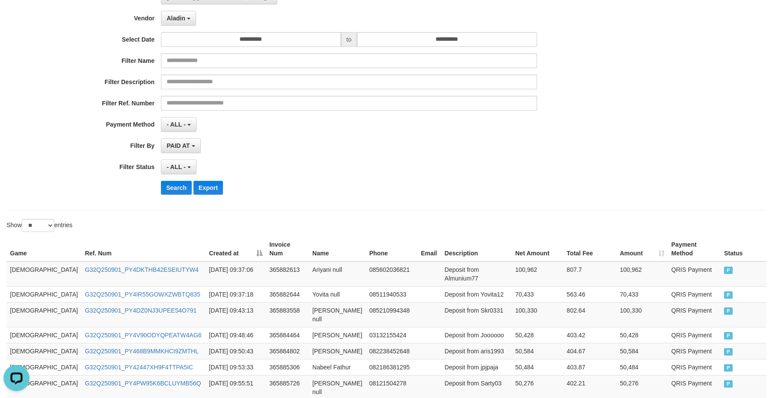
scroll to position [0, 0]
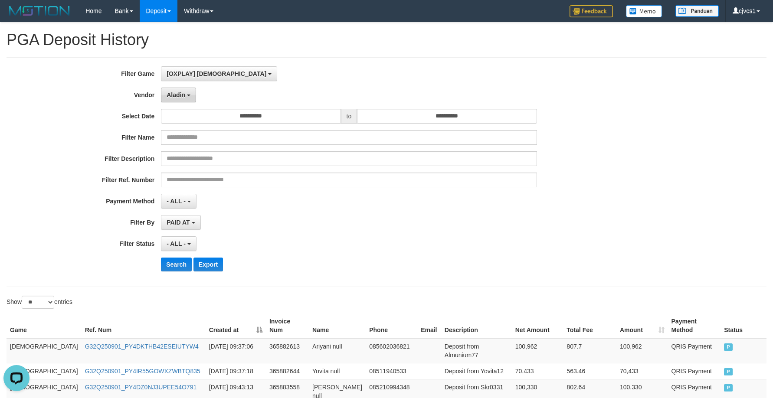
drag, startPoint x: 200, startPoint y: 96, endPoint x: 188, endPoint y: 97, distance: 12.2
click at [198, 96] on div "Aladin - Default Vendor - [PERSON_NAME] Atlas WD LB Java Purple Green Gigantic …" at bounding box center [349, 95] width 376 height 15
click at [176, 97] on span "Aladin" at bounding box center [176, 95] width 19 height 7
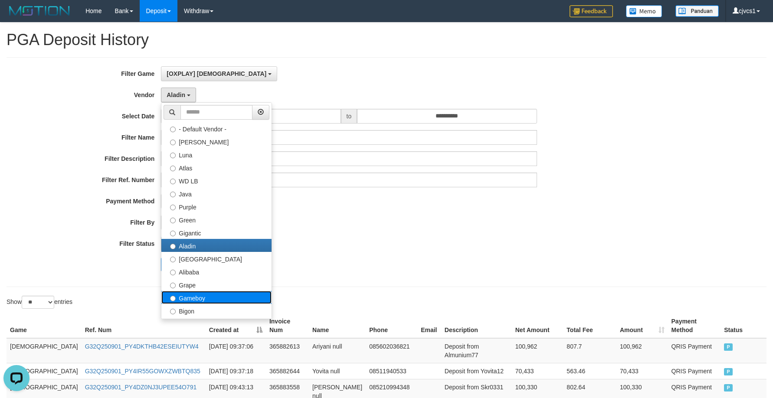
click at [211, 294] on label "Gameboy" at bounding box center [216, 297] width 110 height 13
select select "**********"
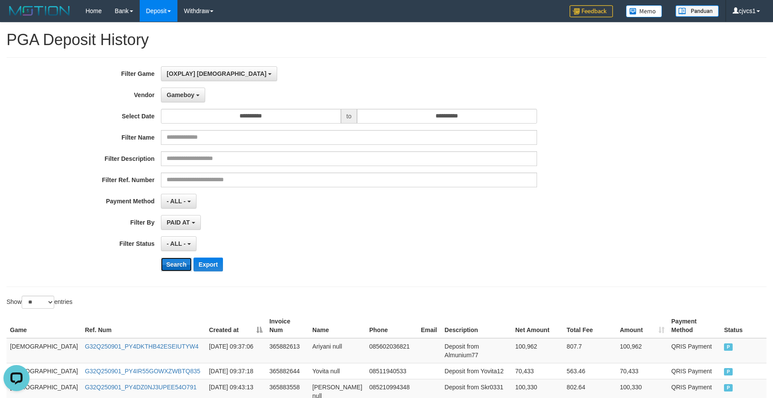
click at [182, 263] on button "Search" at bounding box center [176, 265] width 31 height 14
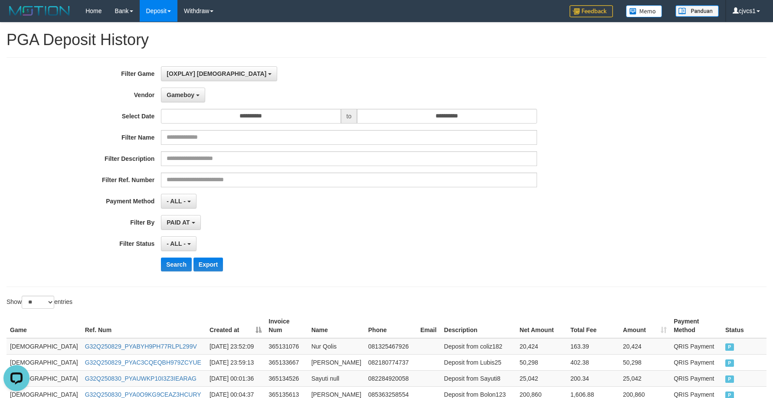
click at [549, 244] on div "**********" at bounding box center [322, 243] width 644 height 15
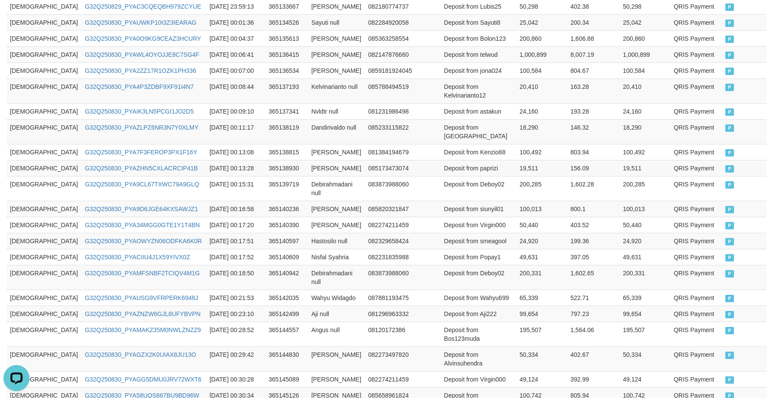
scroll to position [453, 0]
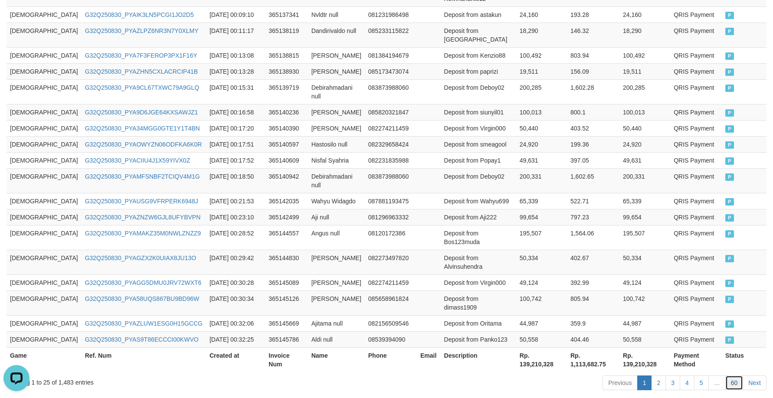
click at [734, 376] on link "60" at bounding box center [734, 383] width 18 height 15
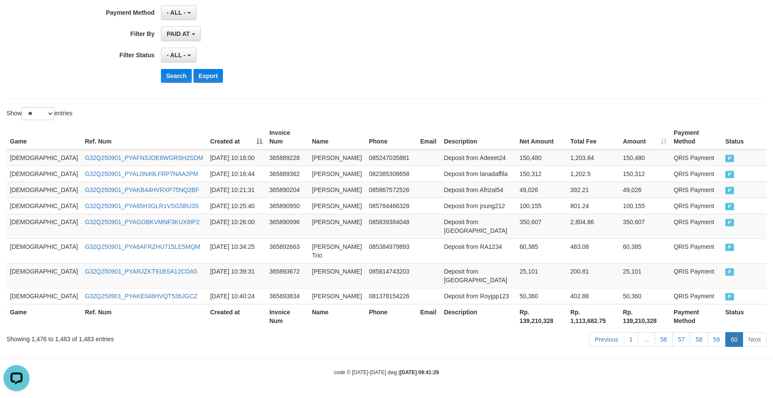
scroll to position [145, 0]
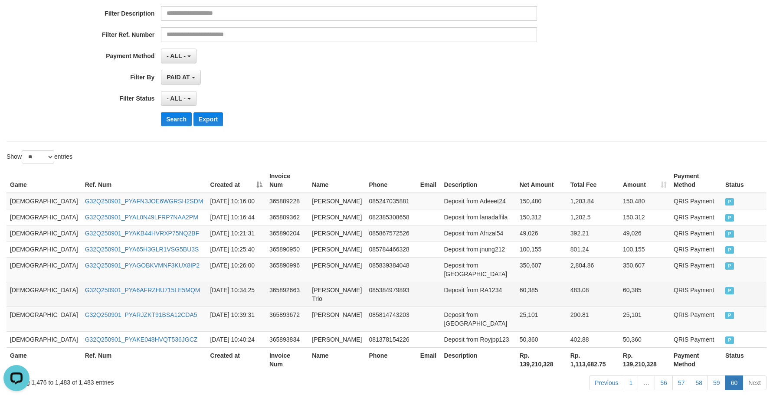
drag, startPoint x: 477, startPoint y: 170, endPoint x: 674, endPoint y: 280, distance: 226.0
click at [488, 171] on th "Description" at bounding box center [477, 180] width 75 height 25
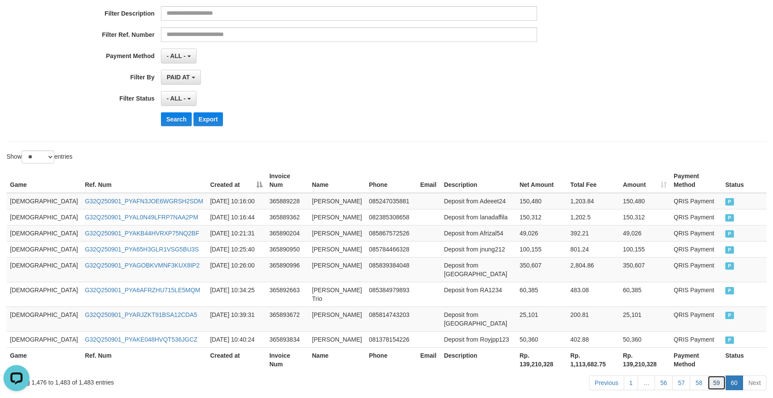
drag, startPoint x: 716, startPoint y: 345, endPoint x: 710, endPoint y: 344, distance: 6.2
click at [715, 376] on link "59" at bounding box center [716, 383] width 18 height 15
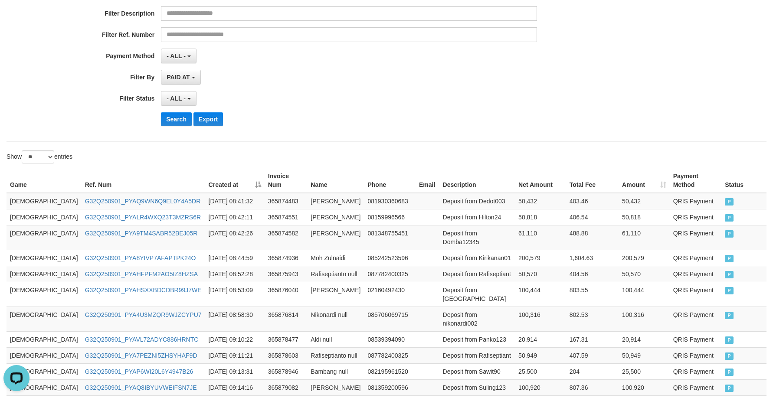
scroll to position [461, 0]
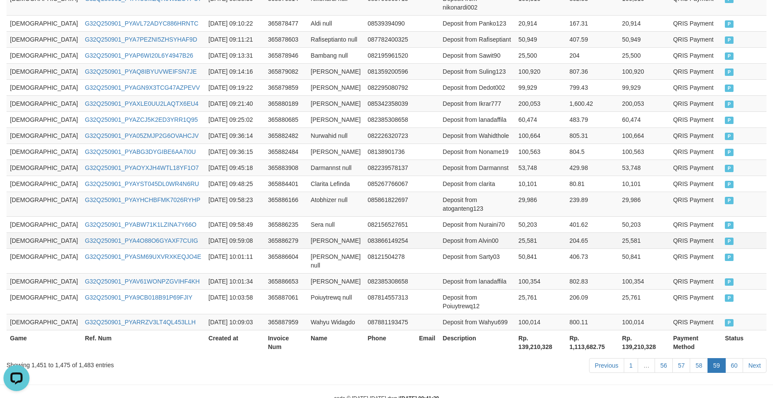
click at [307, 232] on td "[PERSON_NAME]" at bounding box center [335, 240] width 57 height 16
drag, startPoint x: 449, startPoint y: 183, endPoint x: 416, endPoint y: 186, distance: 33.5
click at [451, 183] on tbody "GOD77 G32Q250901_PYAQ9WN6Q9EL0Y4A5DR [DATE] 08:41:32 365874483 [PERSON_NAME] 08…" at bounding box center [387, 104] width 760 height 454
click at [737, 358] on link "60" at bounding box center [734, 365] width 18 height 15
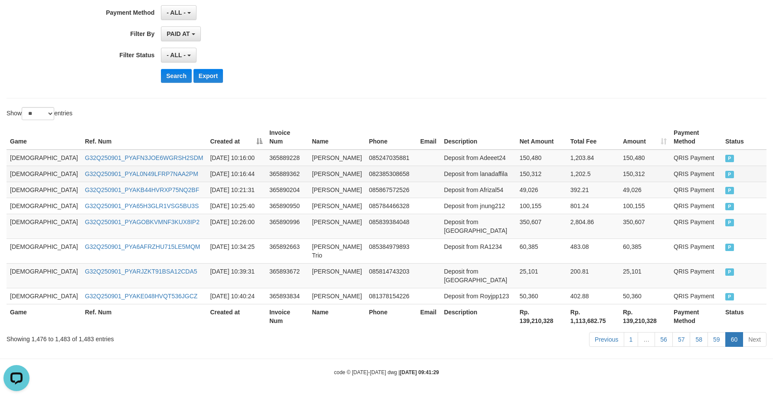
scroll to position [145, 0]
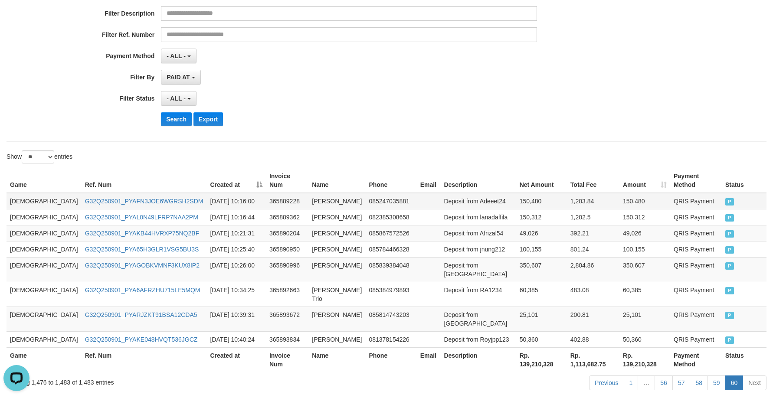
click at [23, 193] on td "[DEMOGRAPHIC_DATA]" at bounding box center [44, 201] width 75 height 16
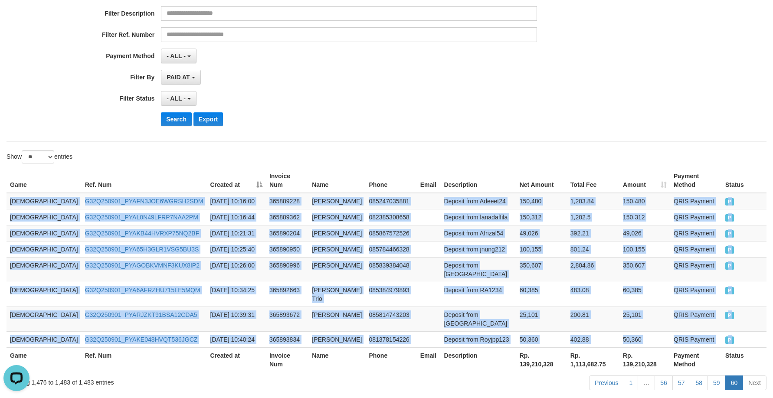
drag, startPoint x: 23, startPoint y: 190, endPoint x: 829, endPoint y: 286, distance: 811.8
click at [748, 286] on html "Toggle navigation Home Bank Account List Load By Website Group [ITOTO] GOD4D Gr…" at bounding box center [386, 148] width 773 height 587
click at [440, 307] on td "Deposit from [GEOGRAPHIC_DATA]" at bounding box center [477, 319] width 75 height 25
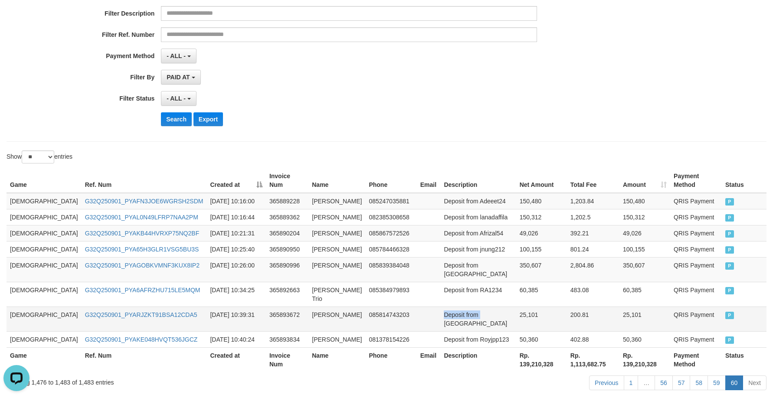
drag, startPoint x: 424, startPoint y: 282, endPoint x: 448, endPoint y: 286, distance: 24.6
click at [448, 307] on td "Deposit from [GEOGRAPHIC_DATA]" at bounding box center [477, 319] width 75 height 25
click at [452, 257] on td "Deposit from [GEOGRAPHIC_DATA]" at bounding box center [477, 269] width 75 height 25
drag, startPoint x: 453, startPoint y: 183, endPoint x: 392, endPoint y: 177, distance: 61.0
click at [392, 177] on tr "Game Ref. Num Created at Invoice Num Name Phone Email Description Net Amount To…" at bounding box center [387, 180] width 760 height 25
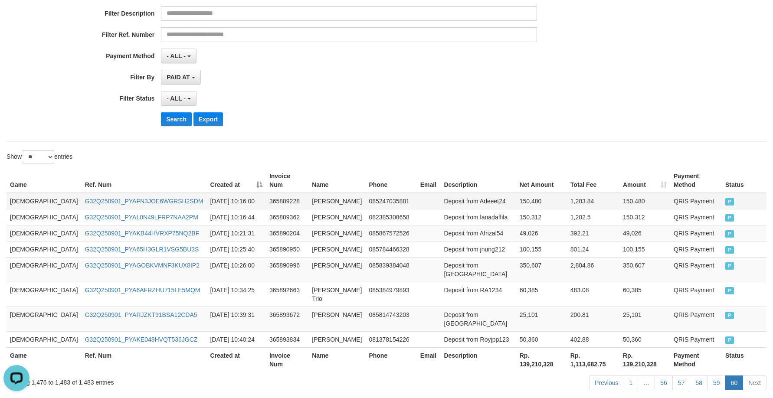
drag, startPoint x: 542, startPoint y: 194, endPoint x: 164, endPoint y: 185, distance: 378.3
click at [529, 193] on td "150,480" at bounding box center [541, 201] width 51 height 16
drag, startPoint x: 376, startPoint y: 199, endPoint x: 3, endPoint y: 186, distance: 373.2
click at [370, 199] on td "085247035881" at bounding box center [390, 201] width 51 height 16
drag, startPoint x: 405, startPoint y: 194, endPoint x: 370, endPoint y: 194, distance: 35.6
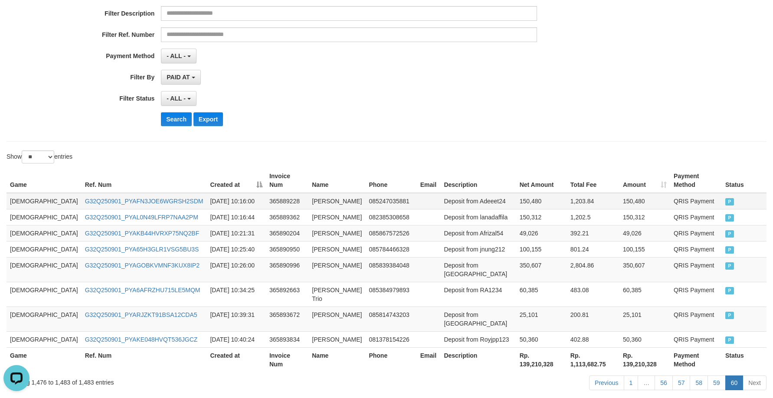
click at [417, 194] on td at bounding box center [429, 201] width 24 height 16
drag, startPoint x: 462, startPoint y: 161, endPoint x: 443, endPoint y: 161, distance: 19.1
click at [462, 161] on div "Show ** ** ** *** entries" at bounding box center [386, 157] width 773 height 15
